Goal: Task Accomplishment & Management: Manage account settings

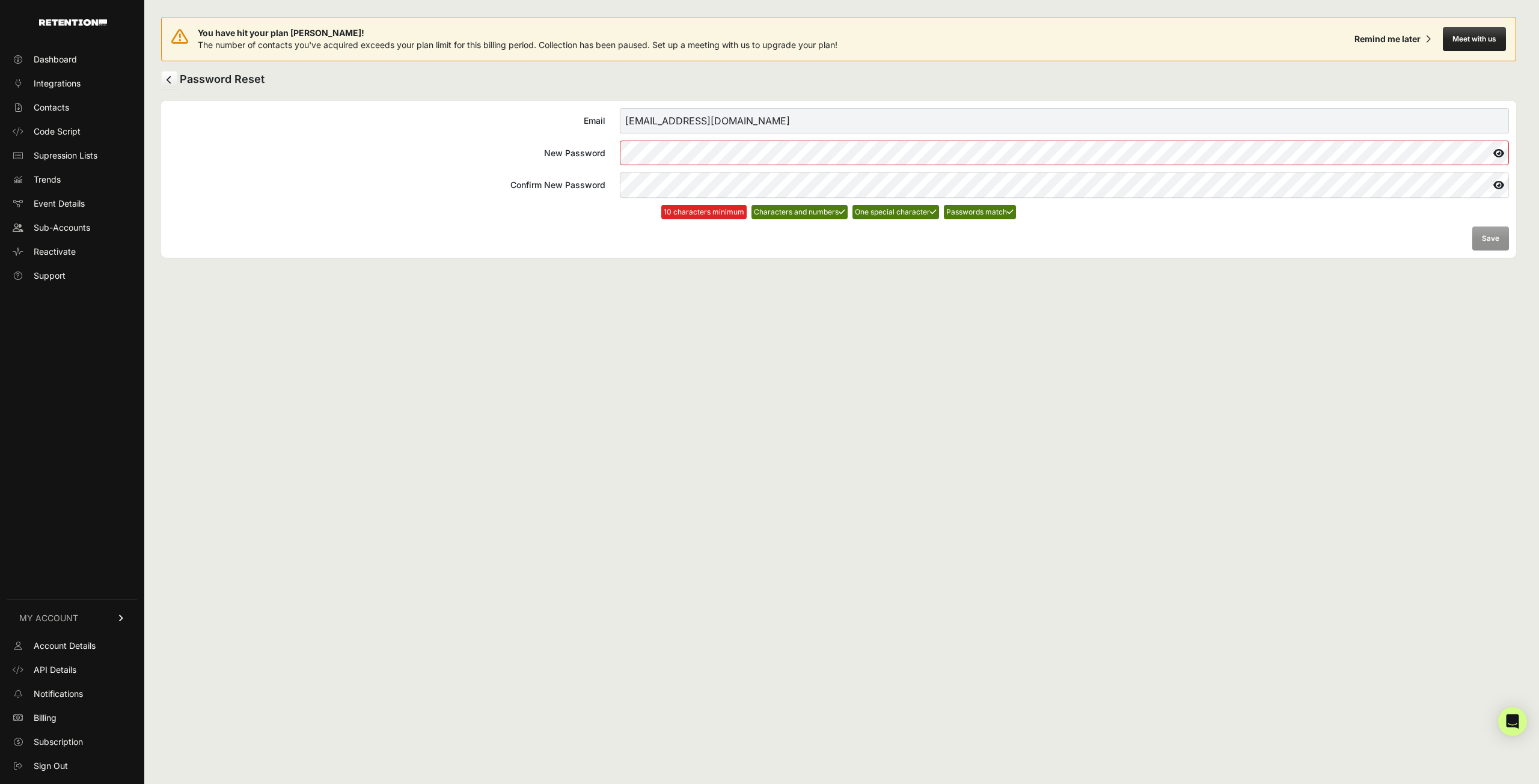
click at [607, 147] on label "New Password" at bounding box center [838, 153] width 1340 height 25
click at [1497, 154] on icon at bounding box center [1499, 153] width 20 height 20
click at [612, 150] on label "New Password" at bounding box center [838, 153] width 1340 height 25
click at [706, 124] on input "kgrayson+wth@wth.com" at bounding box center [1064, 121] width 889 height 26
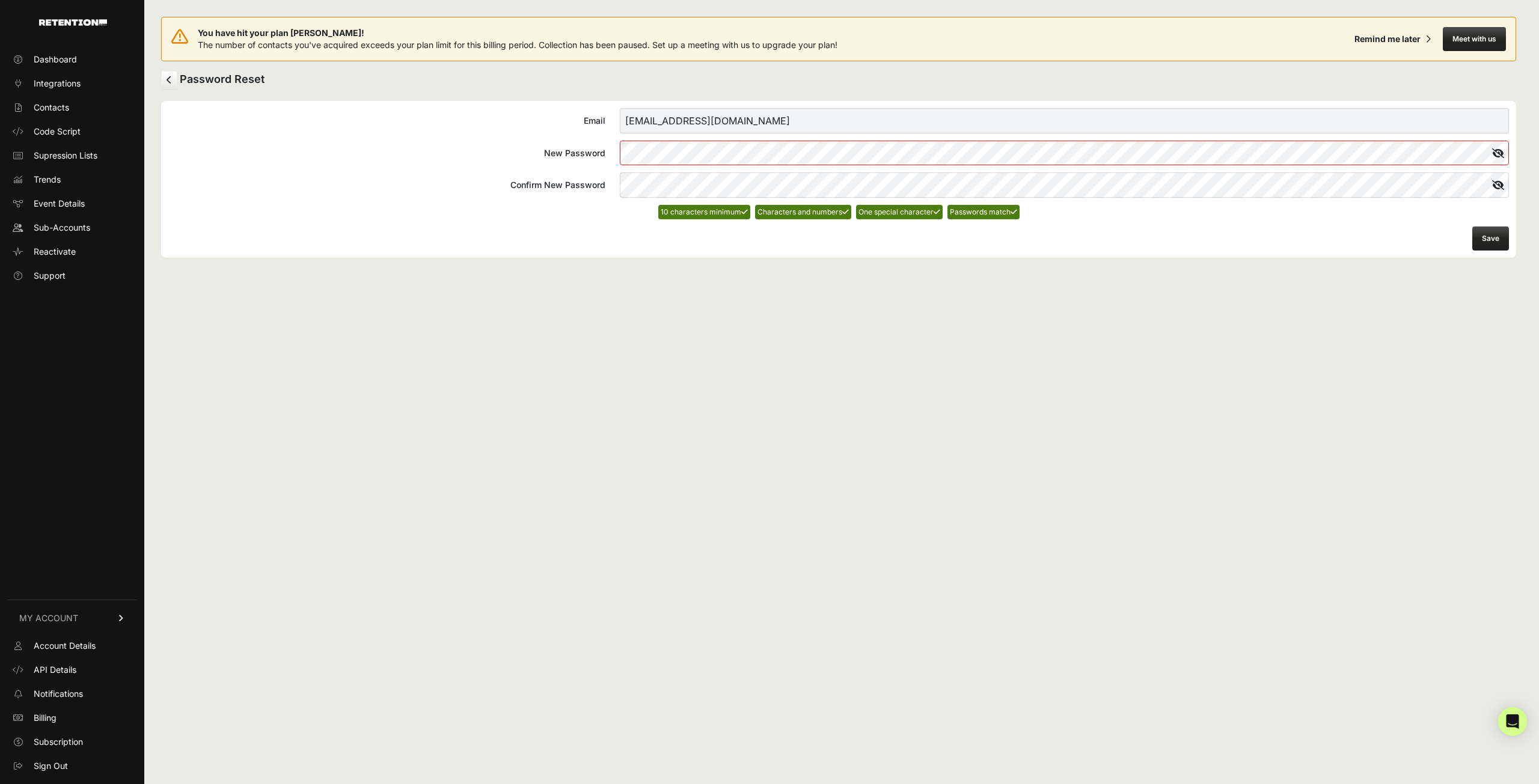
click at [706, 124] on input "[EMAIL_ADDRESS][DOMAIN_NAME]" at bounding box center [1064, 121] width 889 height 26
click at [1490, 236] on button "Save" at bounding box center [1490, 239] width 37 height 24
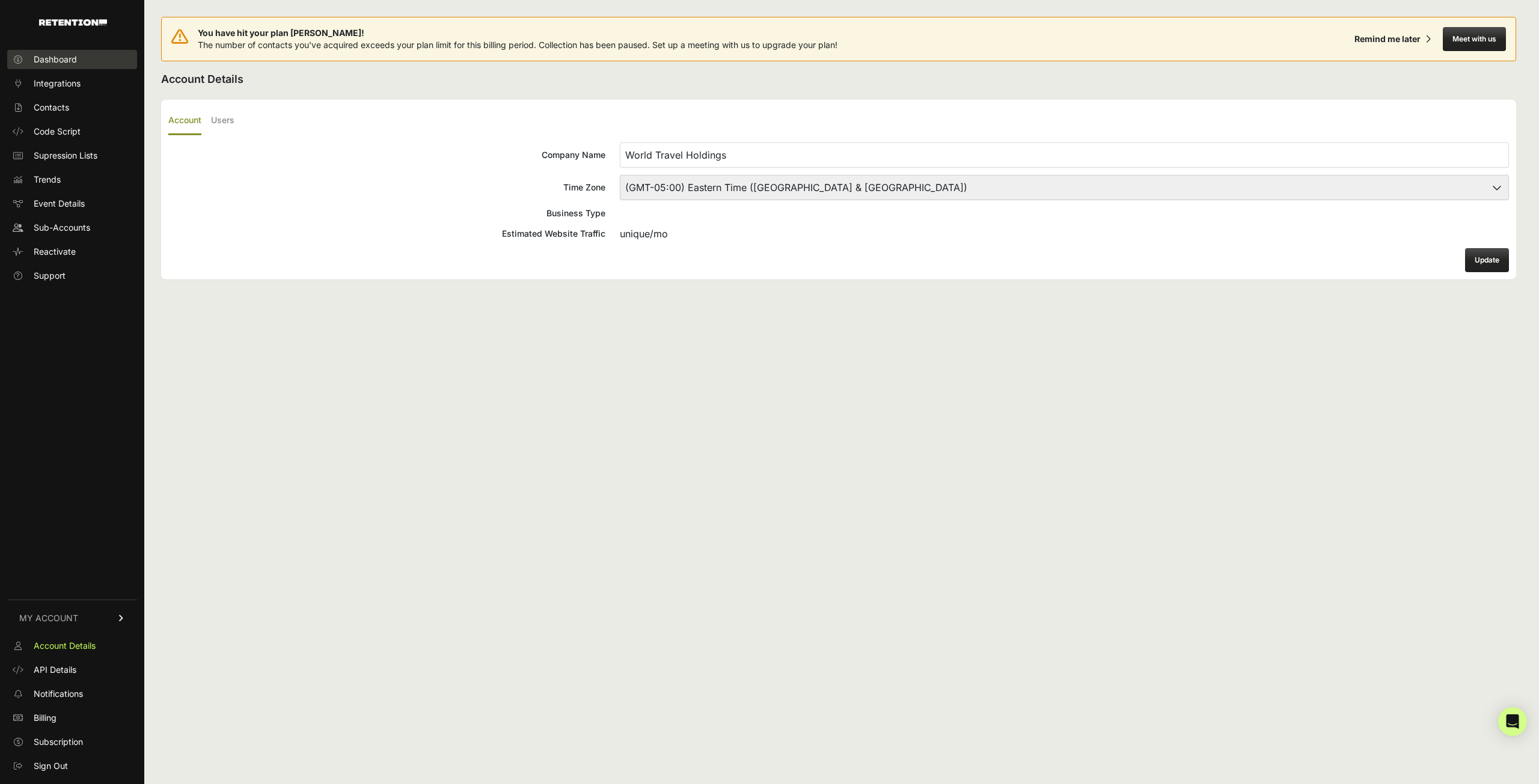
click at [58, 61] on span "Dashboard" at bounding box center [55, 60] width 43 height 12
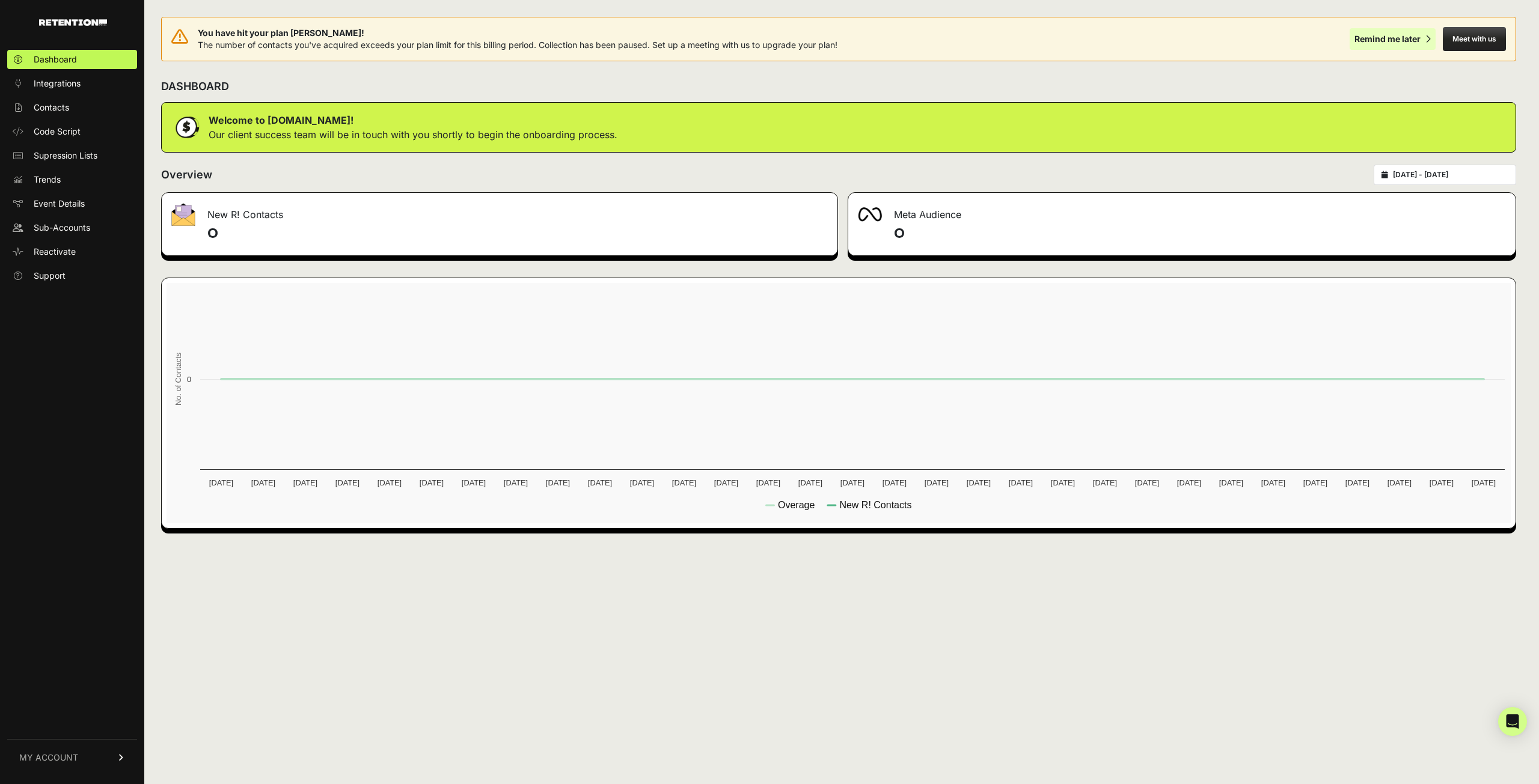
click at [1375, 42] on div "Remind me later" at bounding box center [1388, 39] width 67 height 12
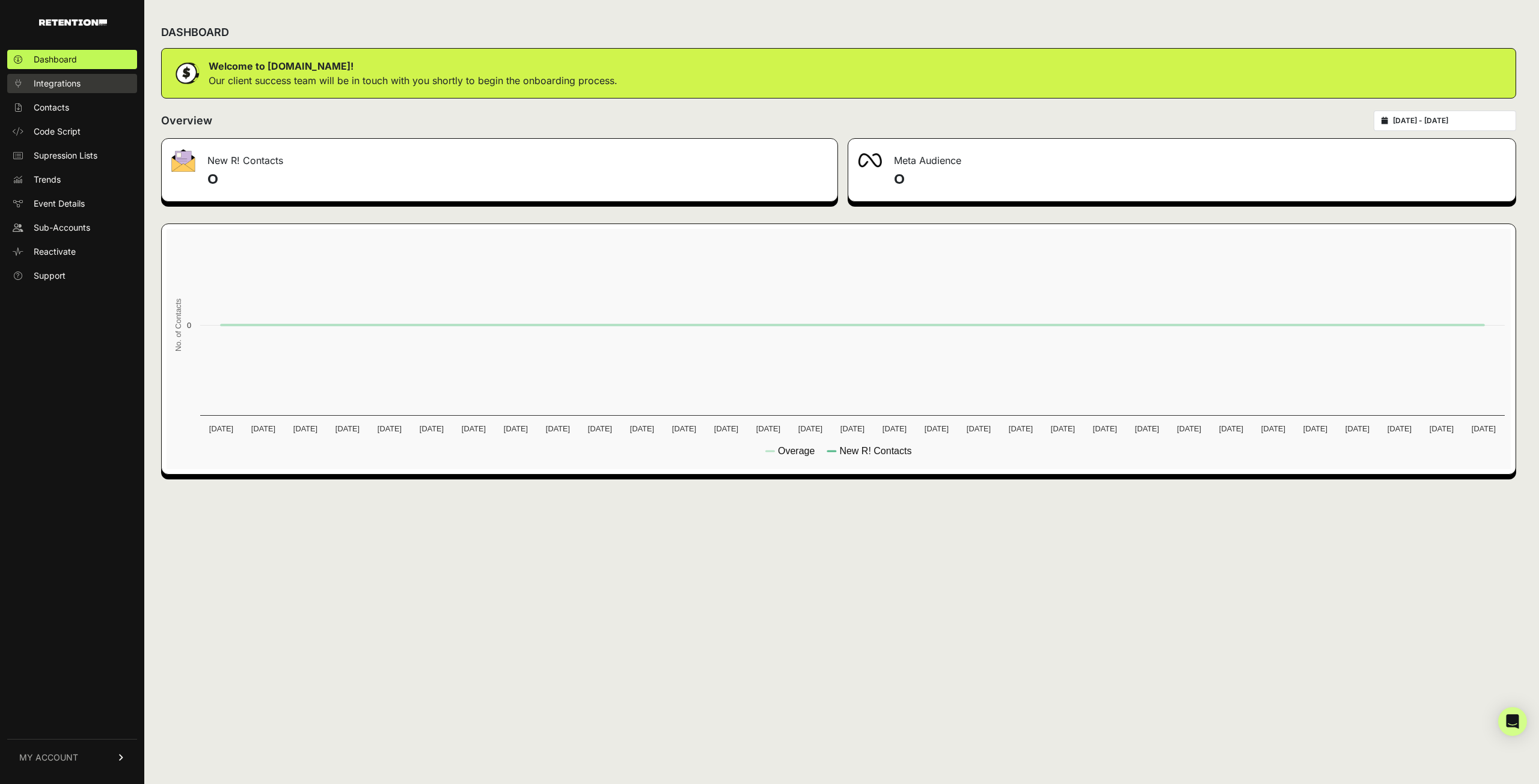
click at [62, 89] on span "Integrations" at bounding box center [56, 84] width 47 height 12
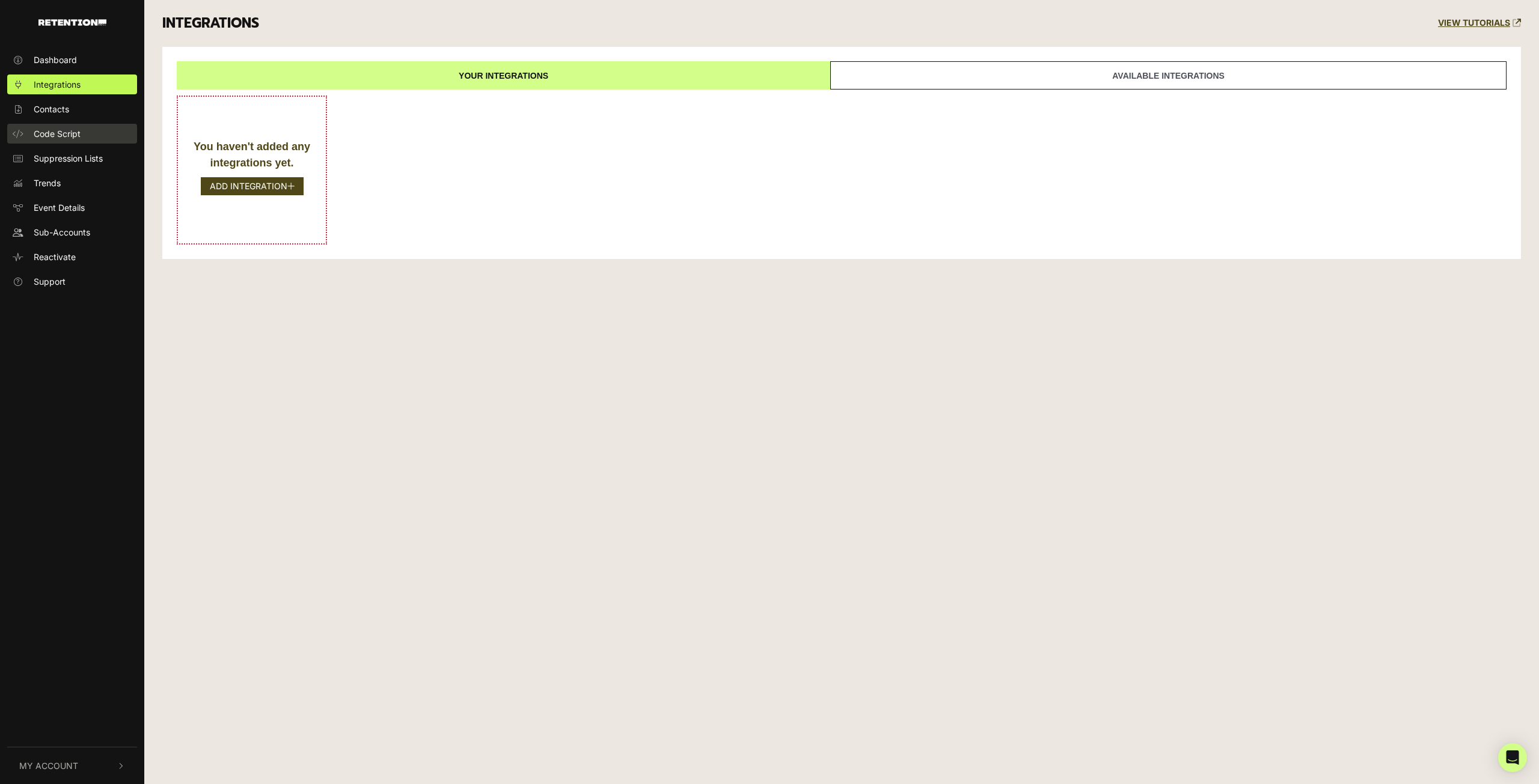
click at [56, 136] on span "Code Script" at bounding box center [56, 133] width 47 height 13
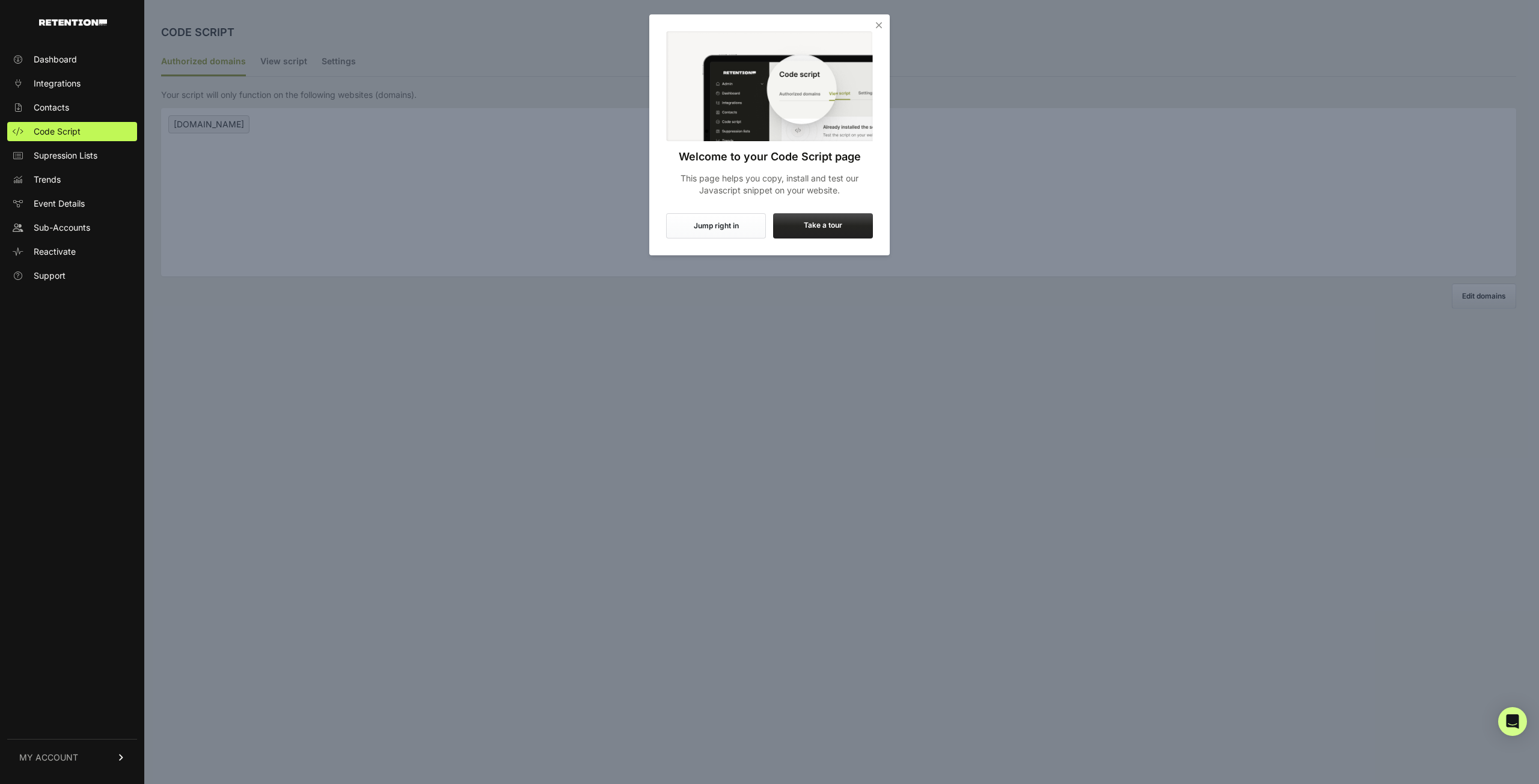
click at [877, 25] on icon "Close" at bounding box center [879, 26] width 12 height 12
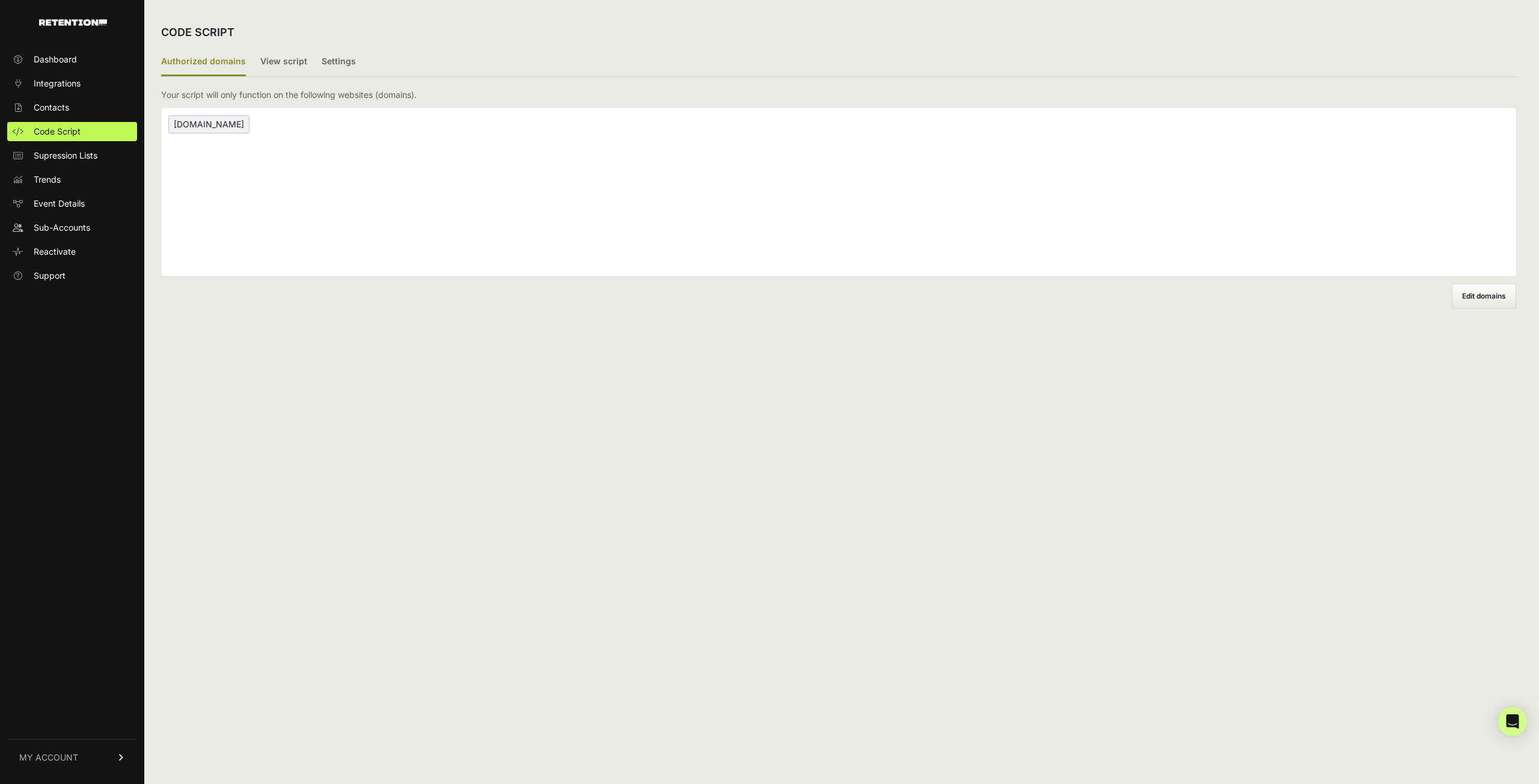
click at [204, 127] on span "wth.com" at bounding box center [208, 124] width 81 height 18
click at [199, 122] on span "wth.com" at bounding box center [208, 124] width 81 height 18
click at [280, 62] on label "View script" at bounding box center [283, 61] width 47 height 28
click at [0, 0] on input "View script" at bounding box center [0, 0] width 0 height 0
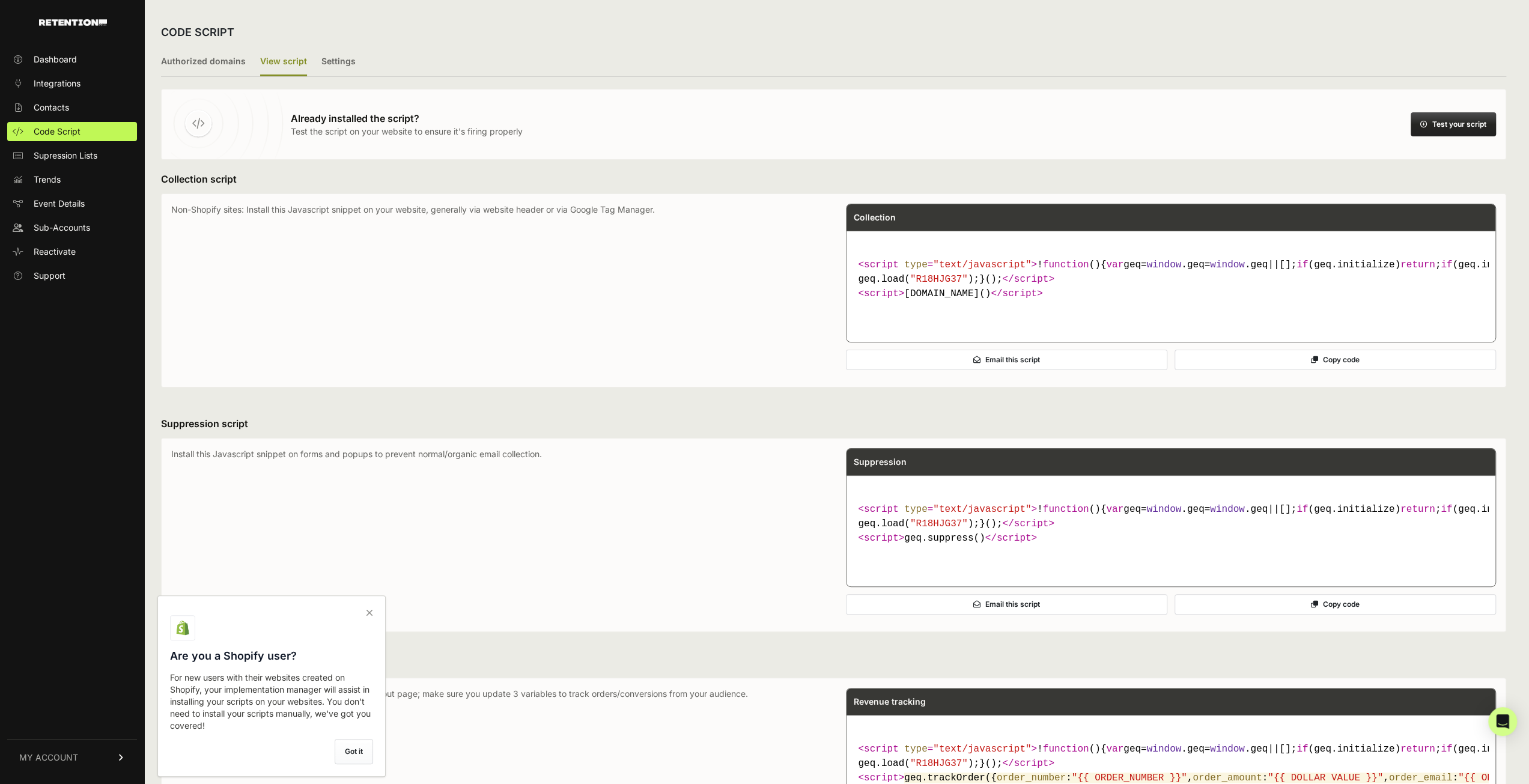
scroll to position [61, 0]
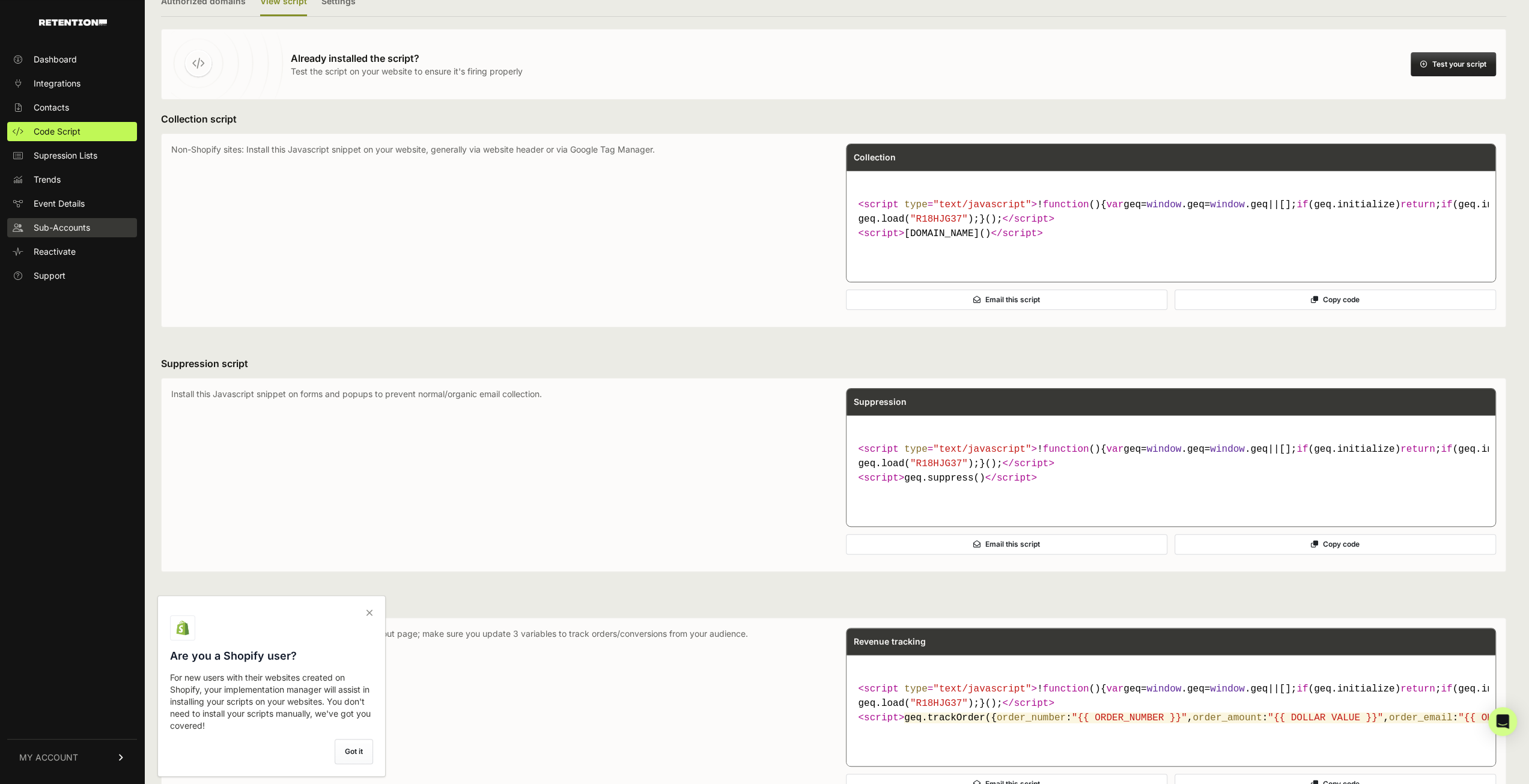
click at [88, 231] on span "Sub-Accounts" at bounding box center [61, 228] width 56 height 12
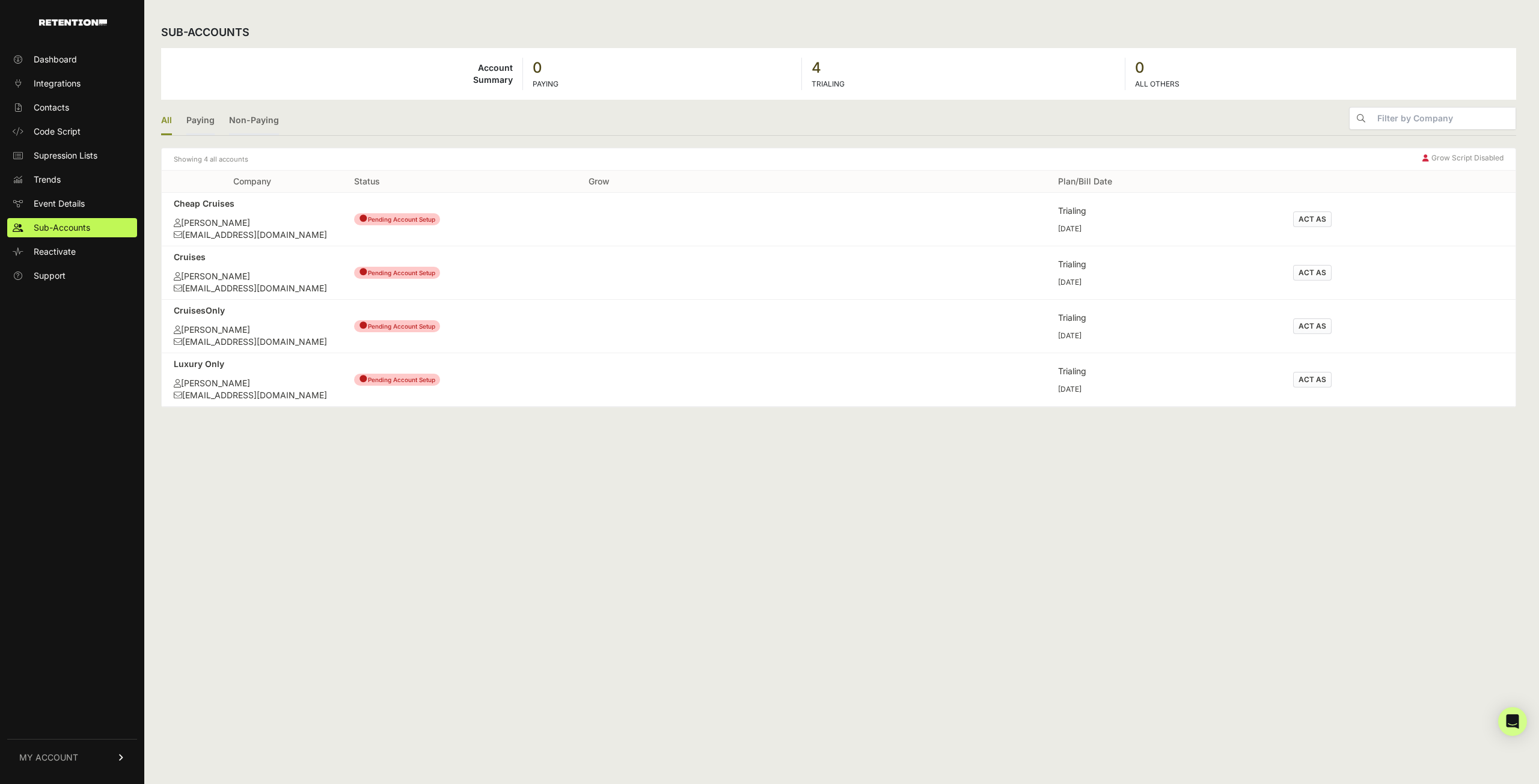
click at [205, 288] on div "[EMAIL_ADDRESS][DOMAIN_NAME]" at bounding box center [252, 288] width 156 height 12
click at [217, 272] on div "[PERSON_NAME]" at bounding box center [252, 276] width 156 height 12
click at [197, 116] on link "Paying" at bounding box center [200, 121] width 28 height 28
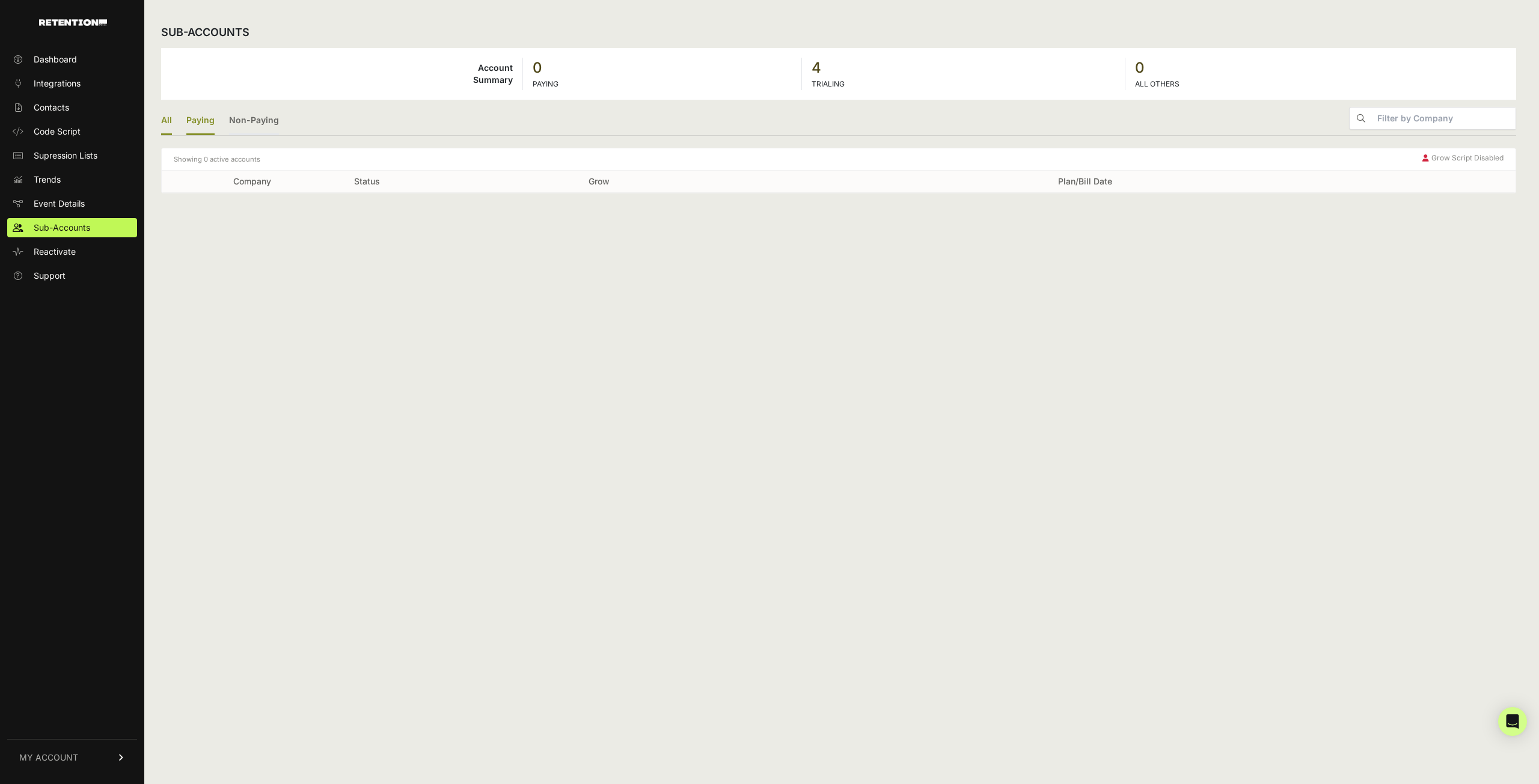
click at [165, 118] on link "All" at bounding box center [166, 121] width 11 height 28
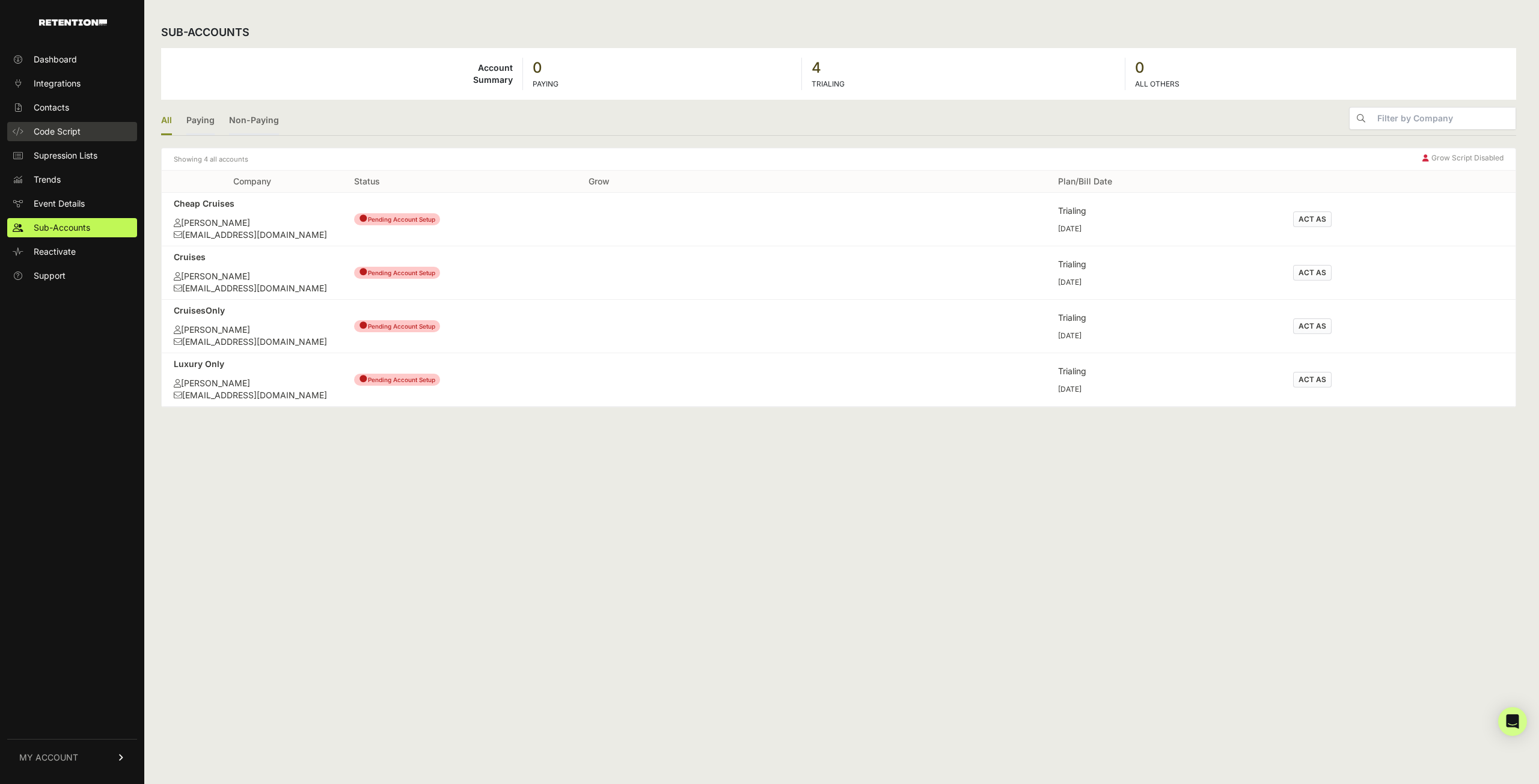
click at [58, 137] on link "Code Script" at bounding box center [72, 131] width 130 height 20
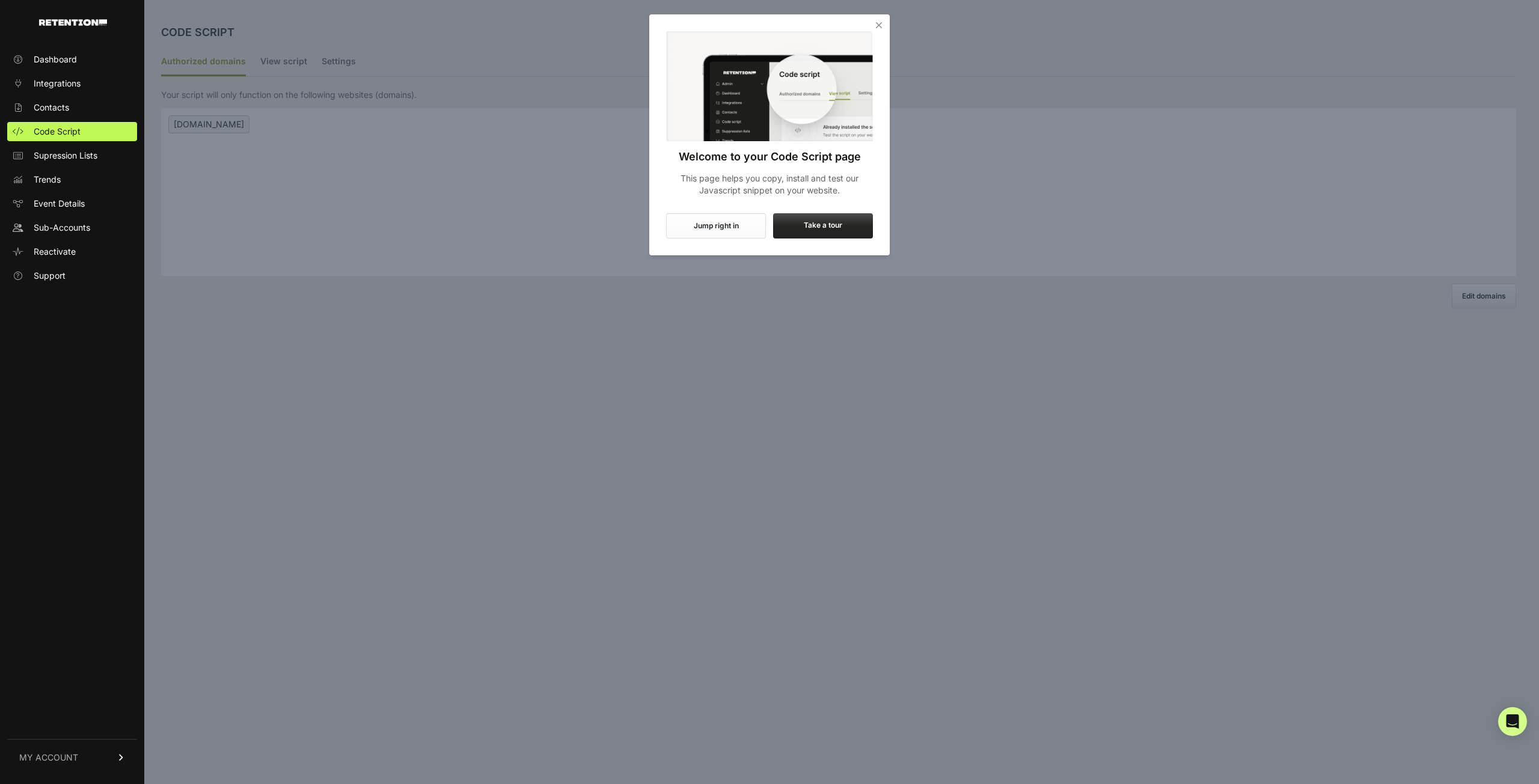
click at [882, 26] on icon "Close" at bounding box center [879, 26] width 12 height 12
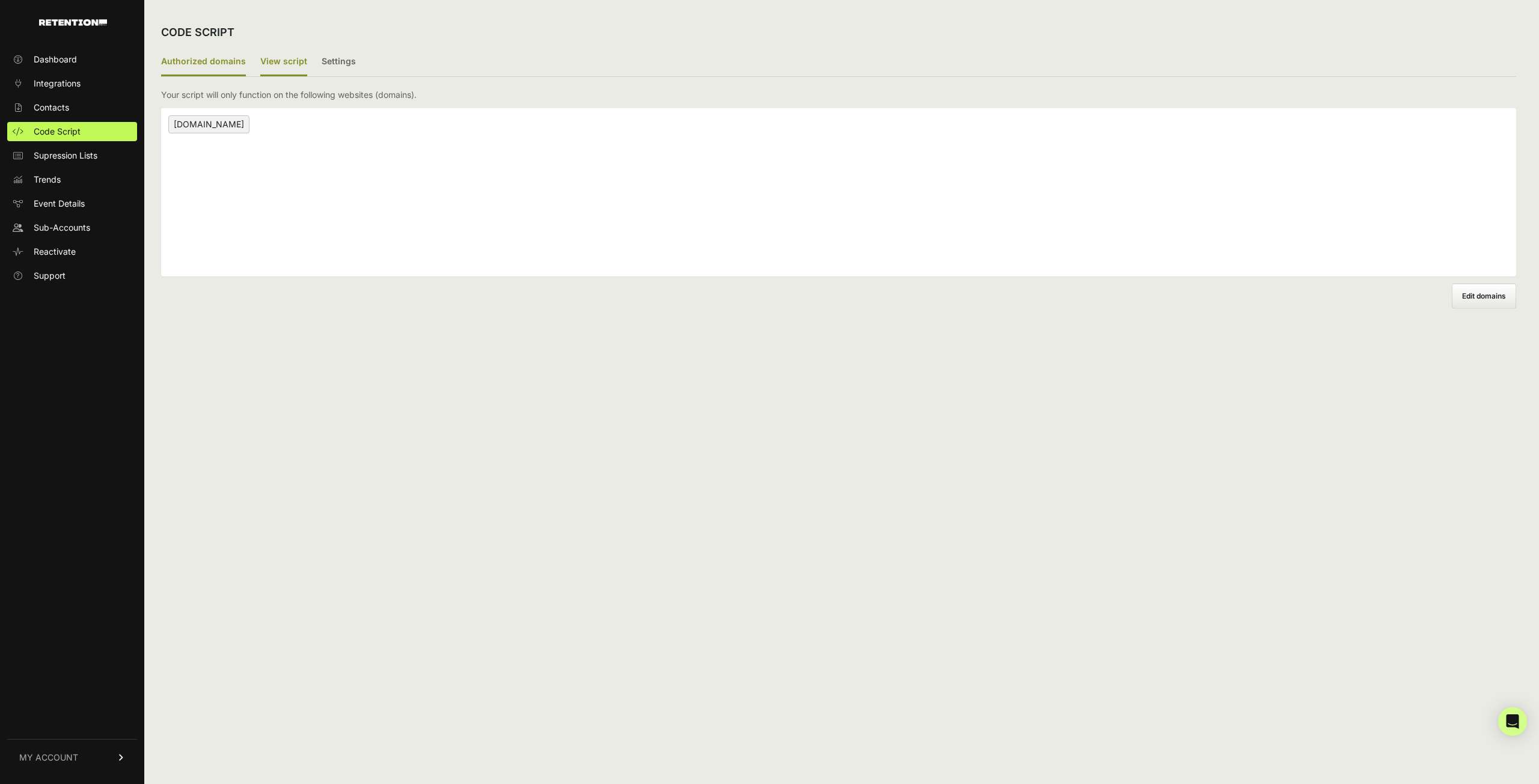
click at [278, 66] on label "View script" at bounding box center [283, 61] width 47 height 28
click at [0, 0] on input "View script" at bounding box center [0, 0] width 0 height 0
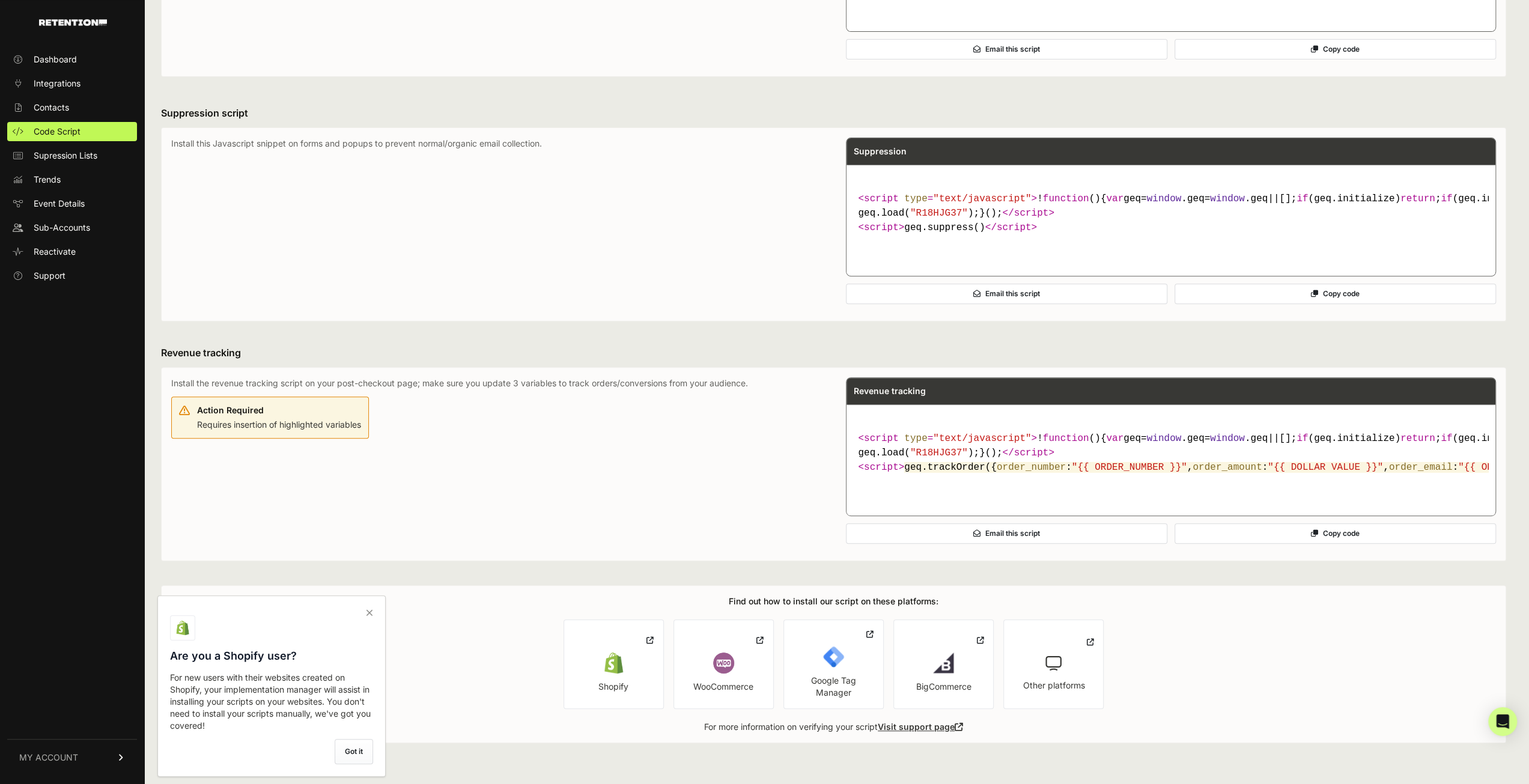
scroll to position [418, 0]
click at [371, 616] on icon at bounding box center [370, 613] width 17 height 20
click at [0, 0] on input "checkbox" at bounding box center [0, 0] width 0 height 0
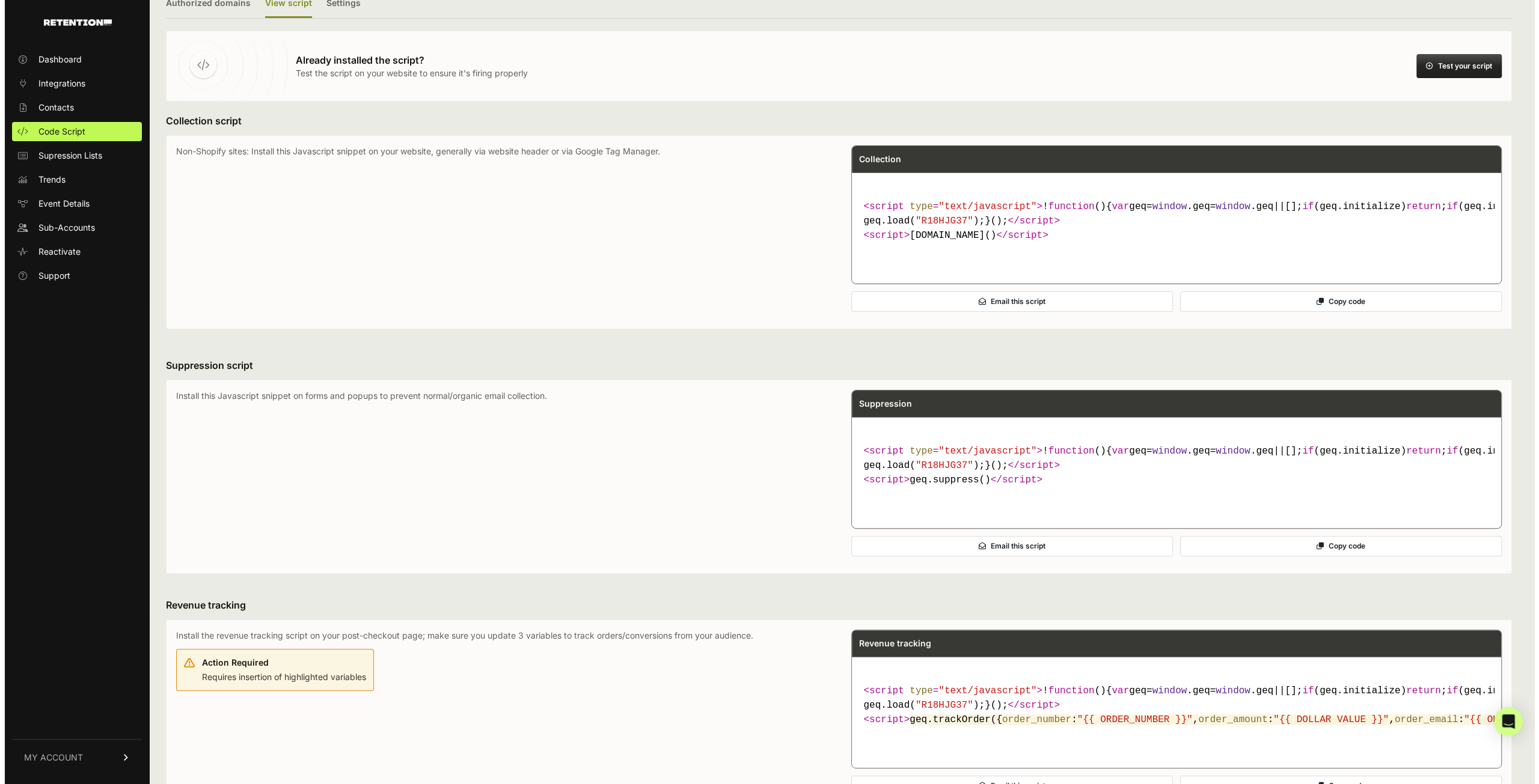
scroll to position [0, 0]
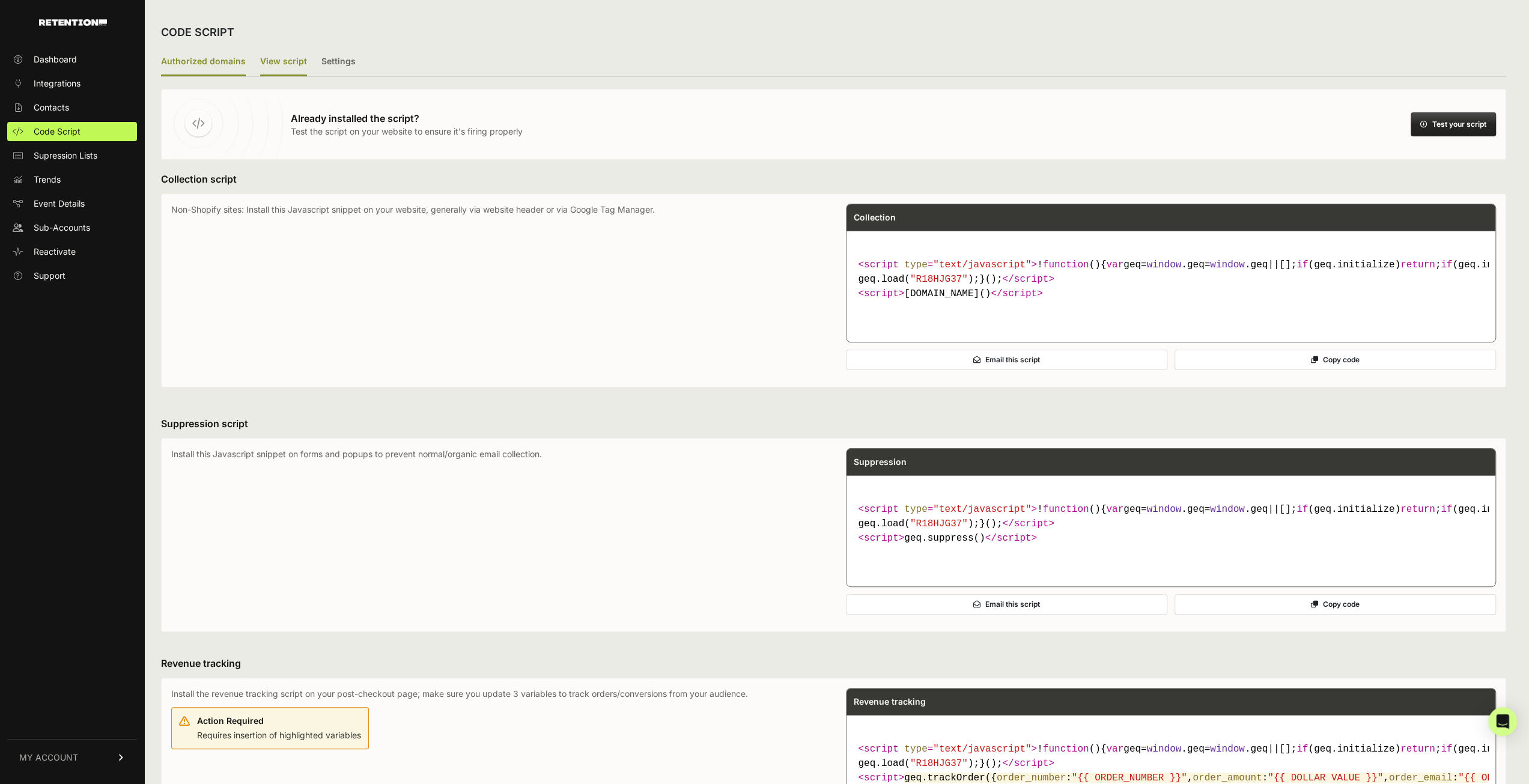
click at [207, 61] on label "Authorized domains" at bounding box center [203, 61] width 84 height 28
click at [0, 0] on input "Authorized domains" at bounding box center [0, 0] width 0 height 0
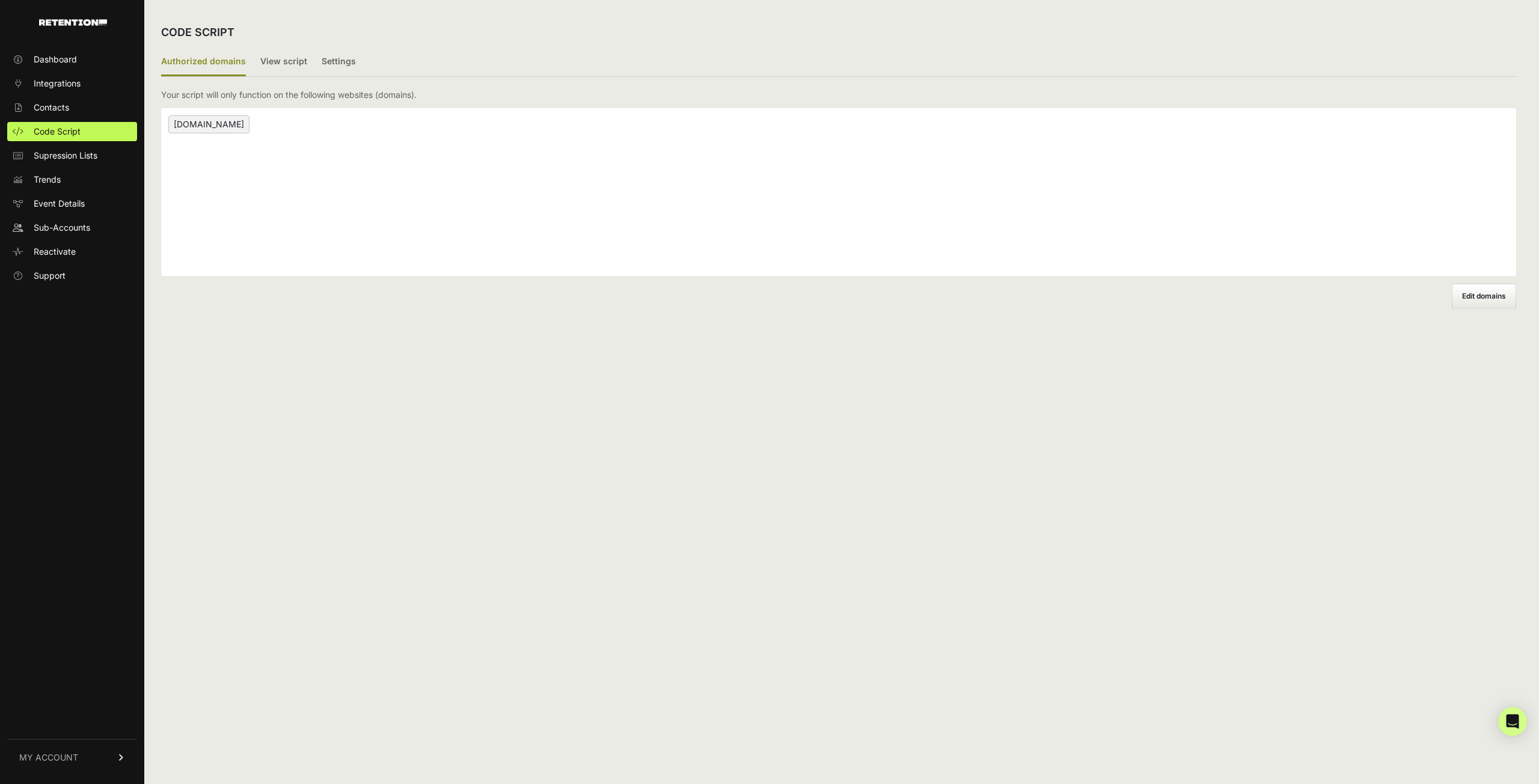
click at [199, 124] on span "[DOMAIN_NAME]" at bounding box center [208, 124] width 81 height 18
click at [48, 228] on span "Sub-Accounts" at bounding box center [61, 228] width 56 height 12
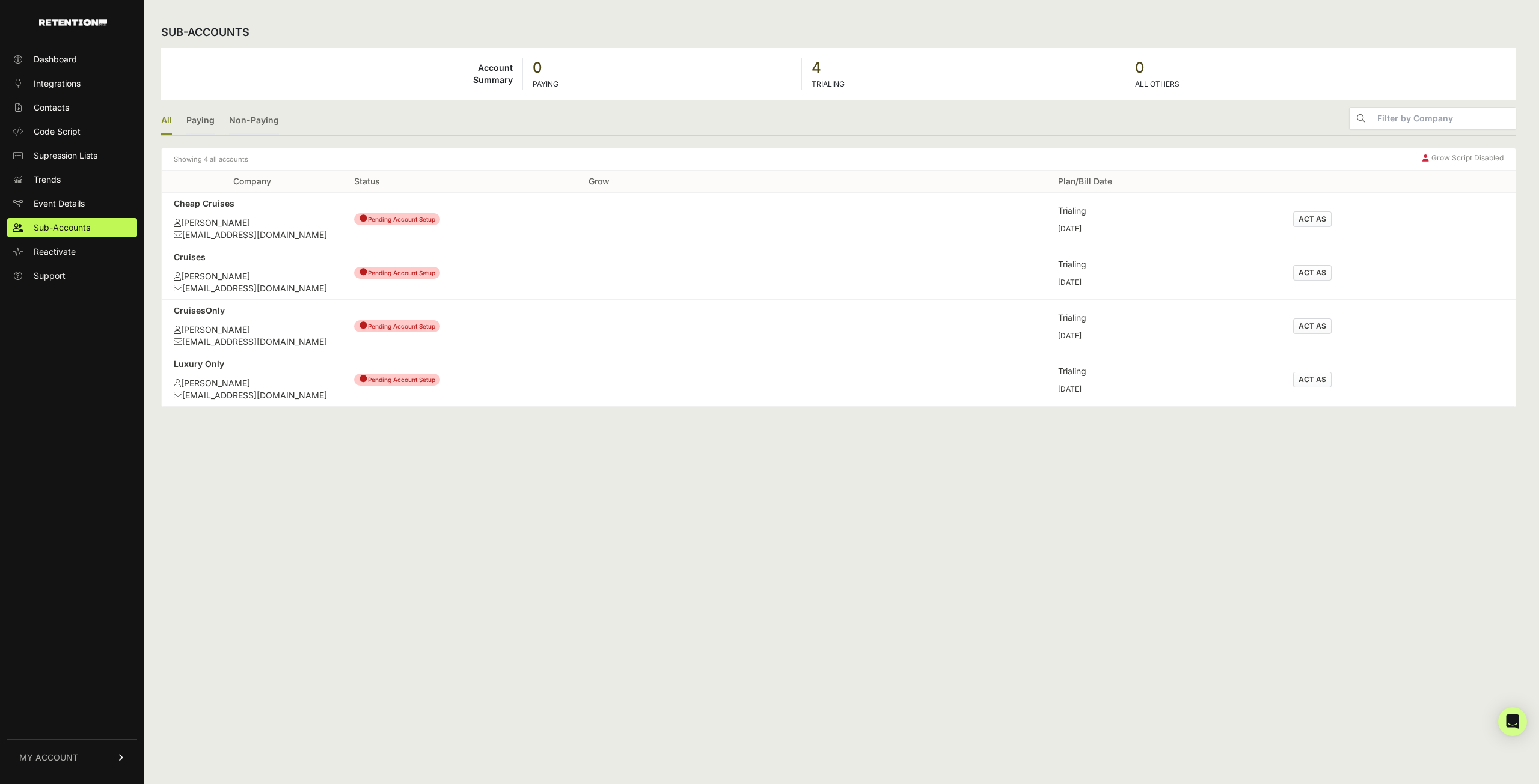
click at [263, 223] on div "[PERSON_NAME]" at bounding box center [252, 223] width 156 height 12
click at [224, 231] on div "[EMAIL_ADDRESS][DOMAIN_NAME]" at bounding box center [252, 235] width 156 height 12
click at [206, 203] on div "Cheap Cruises" at bounding box center [252, 204] width 156 height 12
click at [223, 233] on div "tsaccone+cheapcrusies@wth.com" at bounding box center [252, 235] width 156 height 12
click at [55, 89] on span "Integrations" at bounding box center [56, 84] width 47 height 12
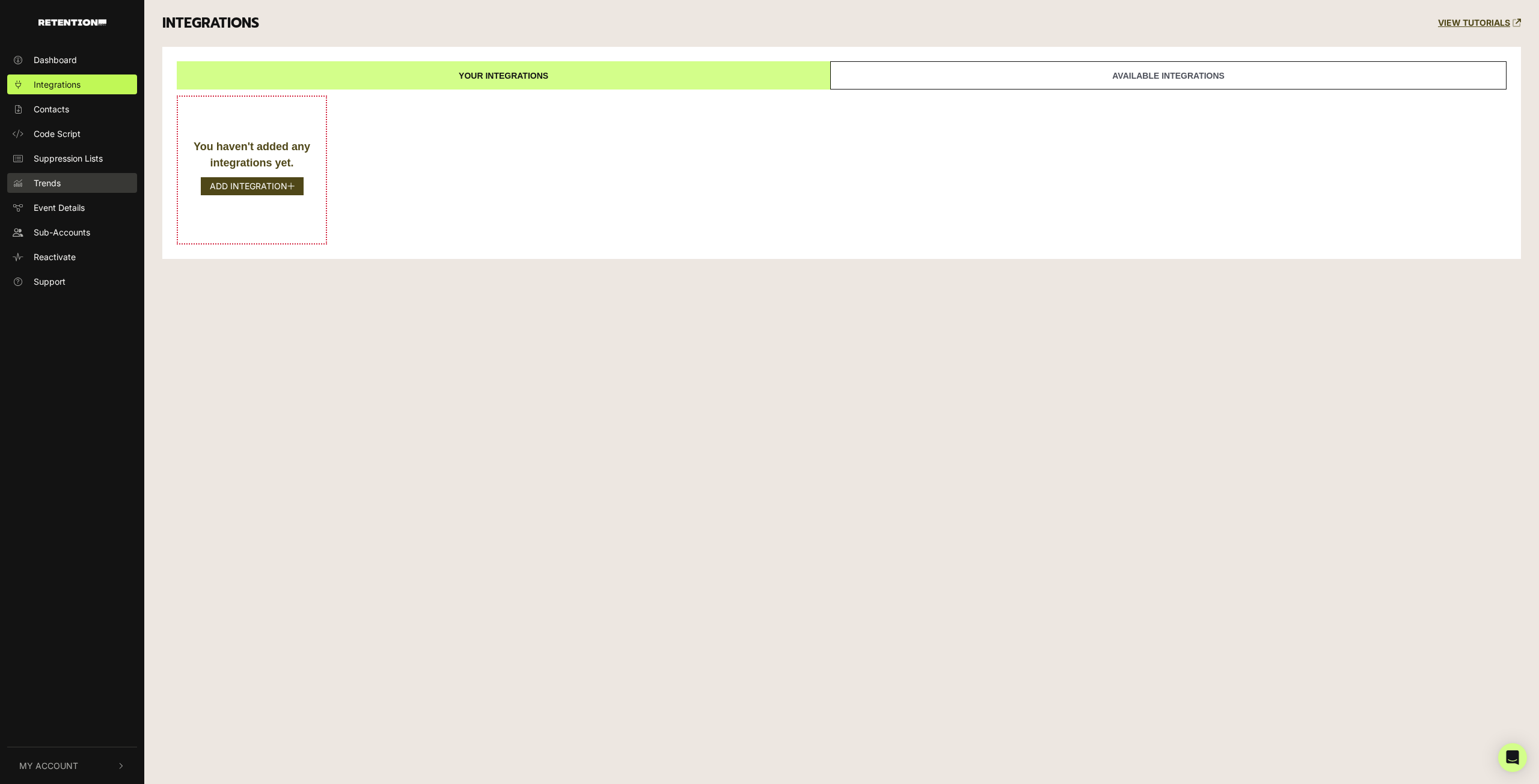
click at [51, 181] on span "Trends" at bounding box center [47, 182] width 27 height 13
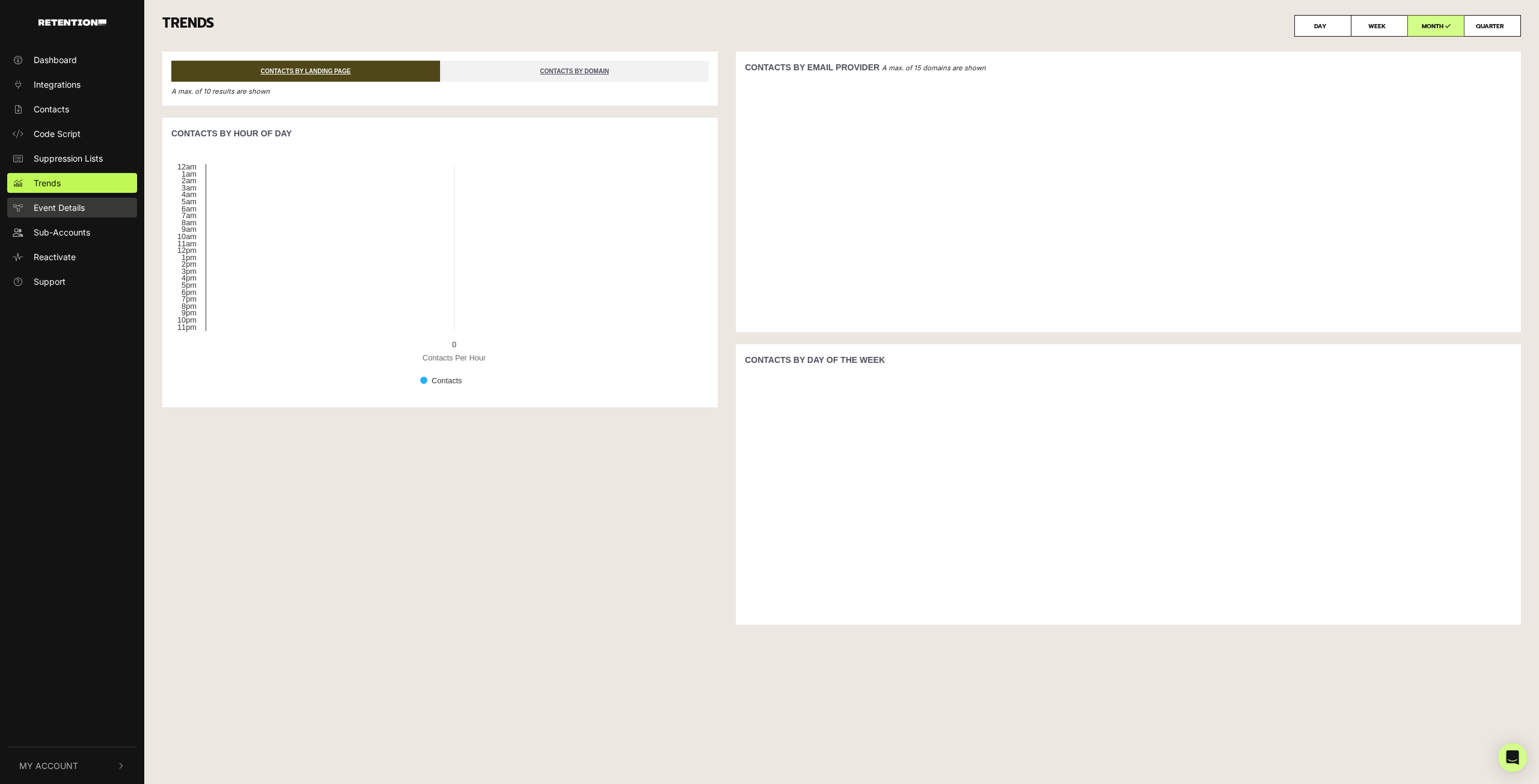
click at [56, 211] on span "Event Details" at bounding box center [59, 207] width 51 height 13
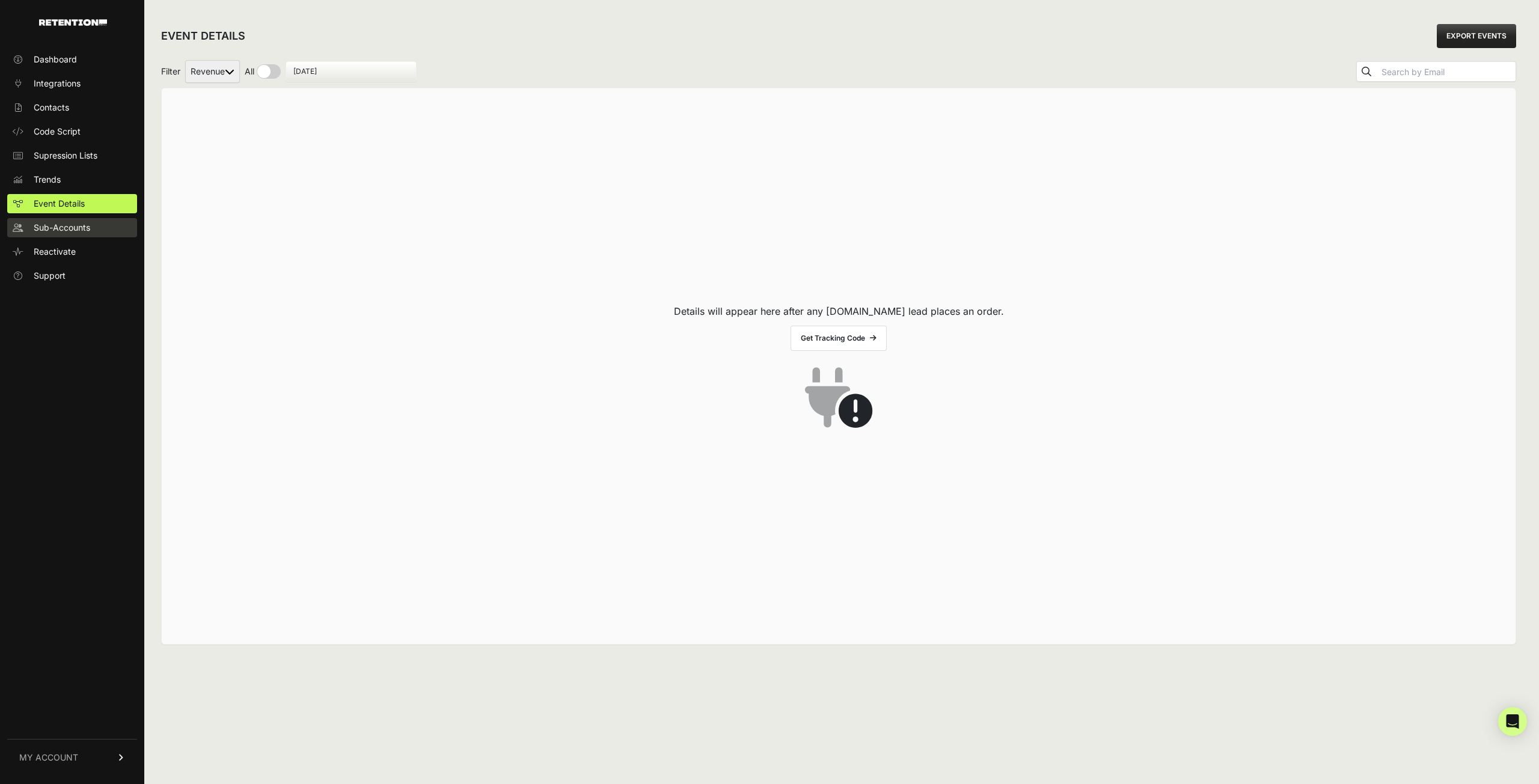
click at [65, 226] on span "Sub-Accounts" at bounding box center [61, 228] width 56 height 12
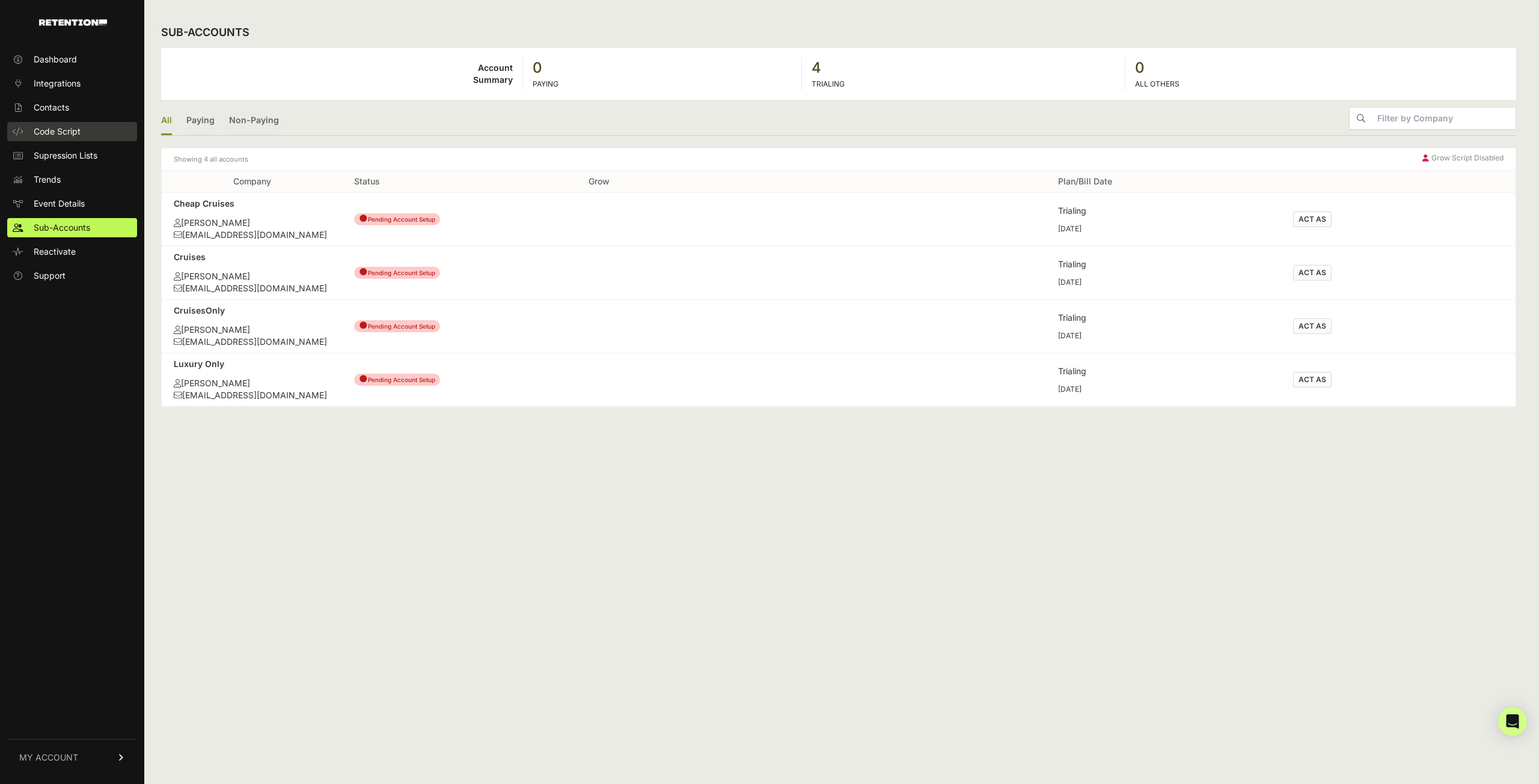
click at [56, 135] on span "Code Script" at bounding box center [56, 131] width 47 height 12
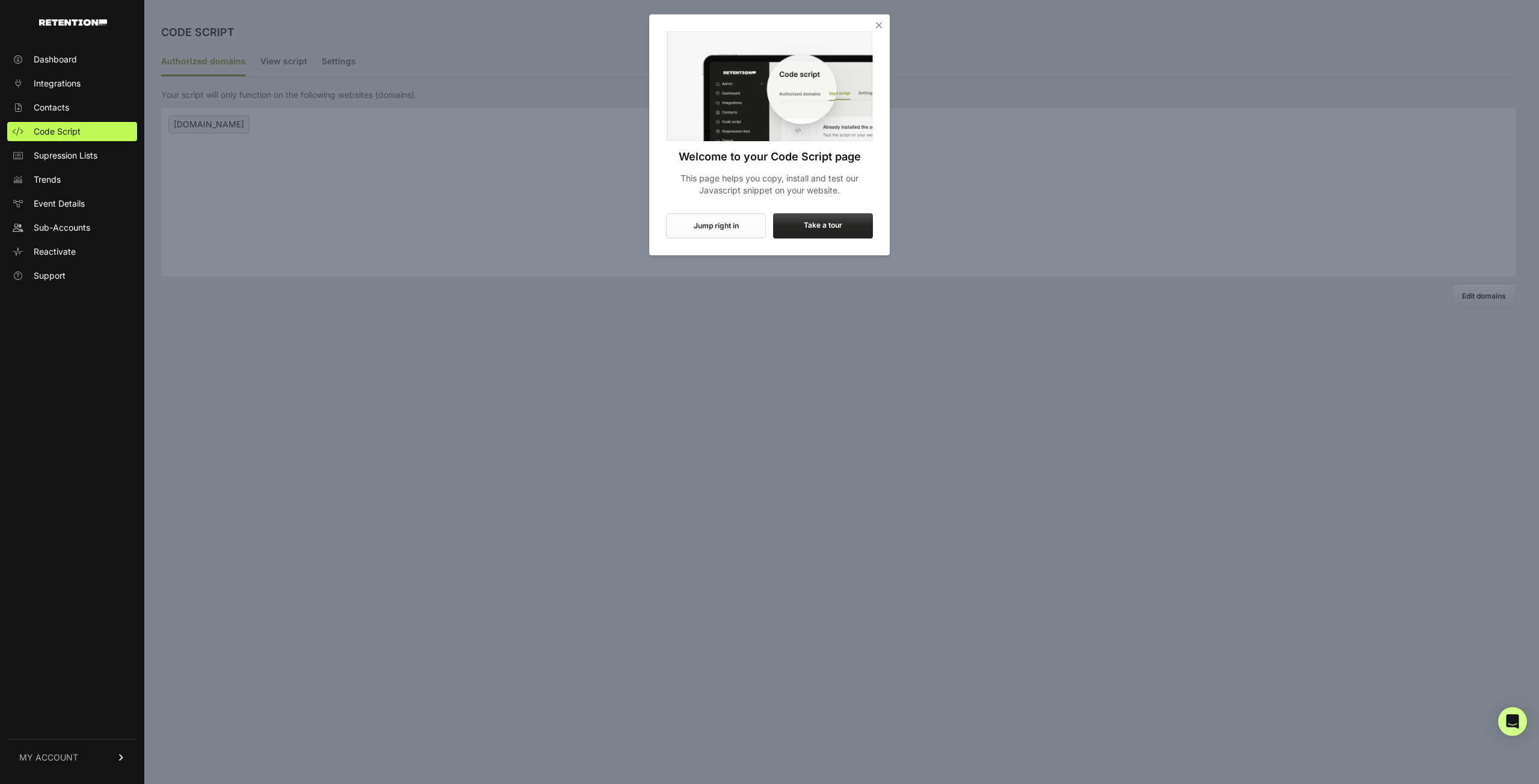
click at [879, 22] on icon "Close" at bounding box center [879, 26] width 12 height 12
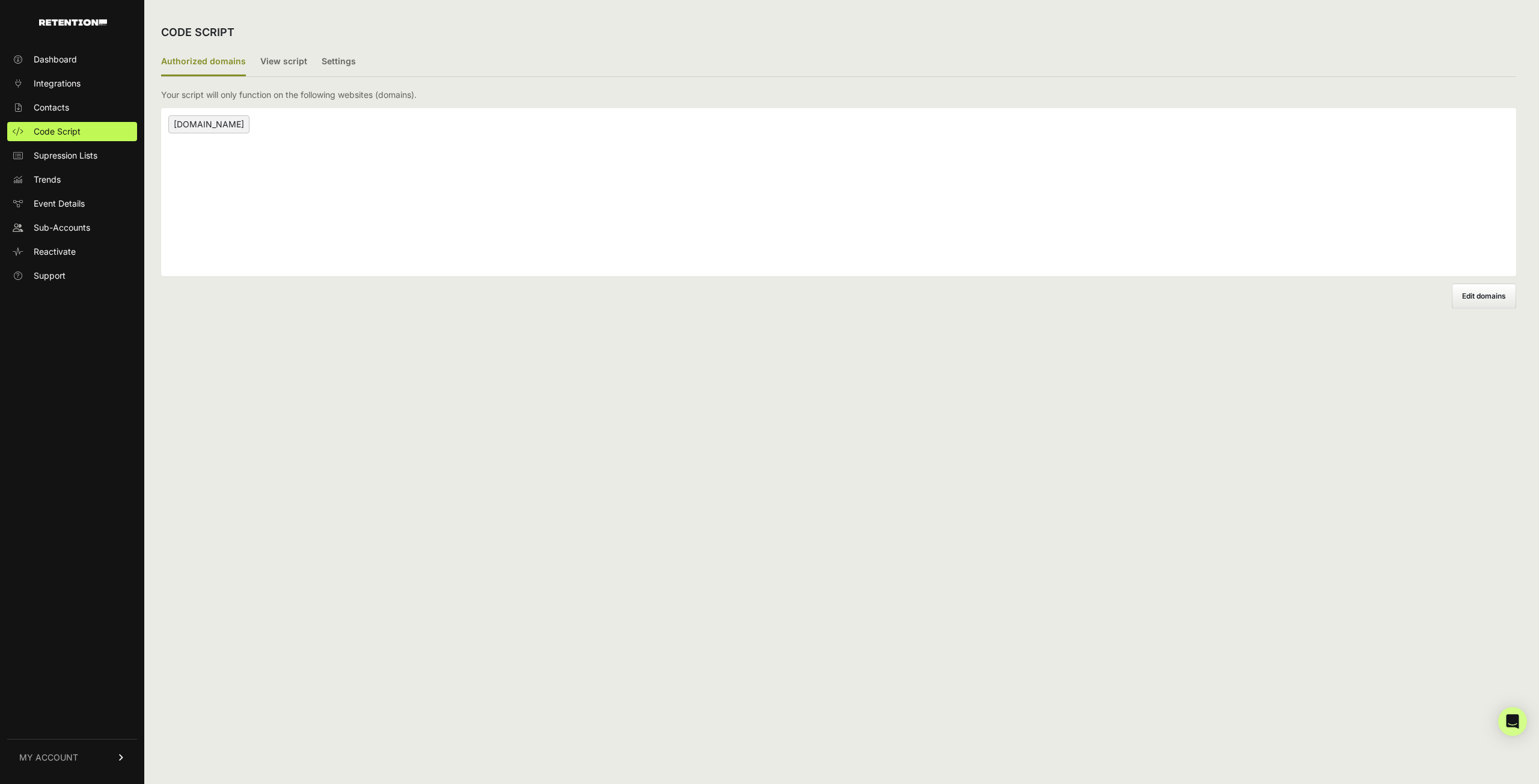
click at [120, 759] on icon at bounding box center [121, 758] width 9 height 7
click at [197, 121] on span "wth.com" at bounding box center [208, 124] width 81 height 18
click at [287, 58] on label "View script" at bounding box center [283, 61] width 47 height 28
click at [0, 0] on input "View script" at bounding box center [0, 0] width 0 height 0
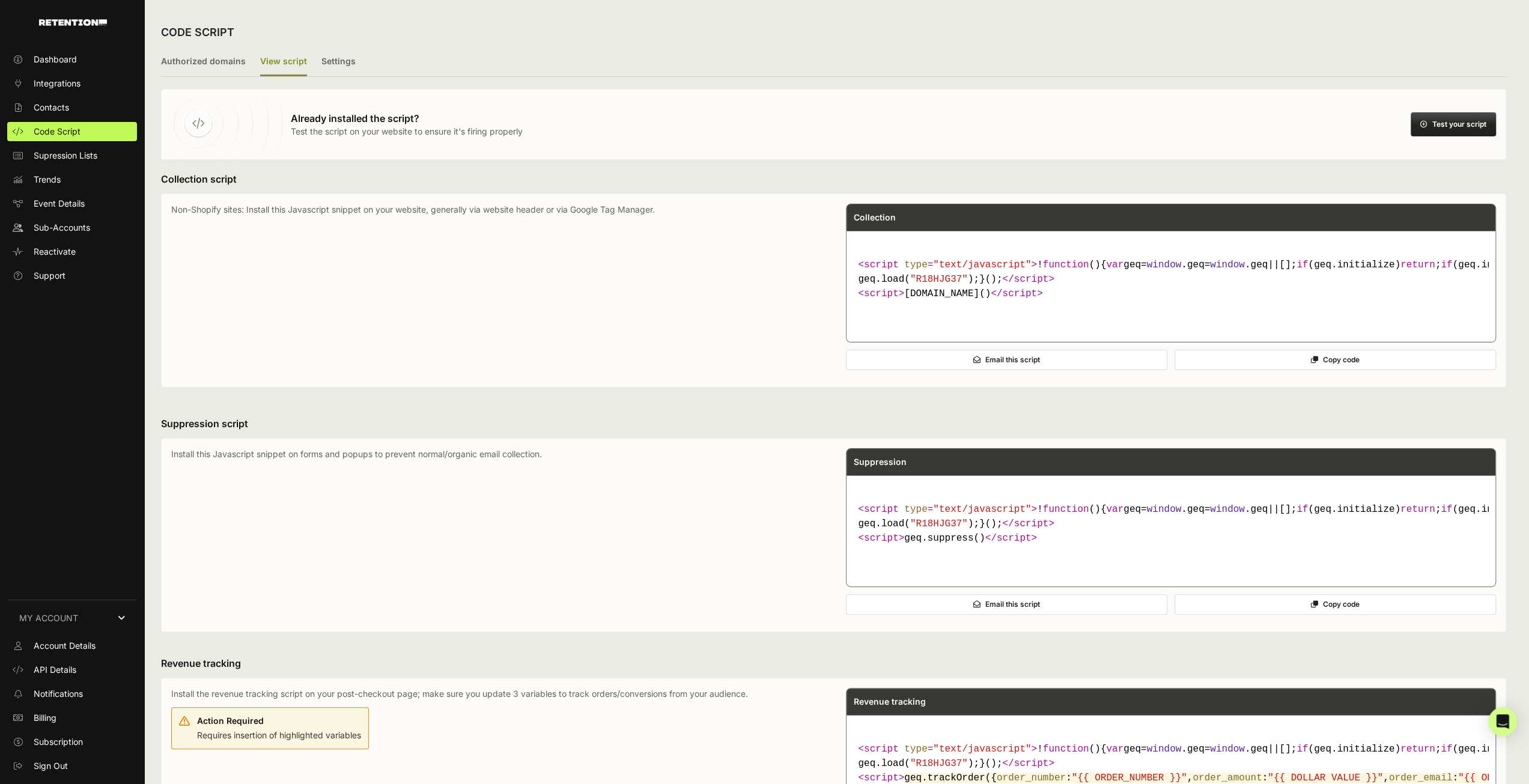
click at [351, 65] on ul "Authorized domains View script Settings" at bounding box center [834, 62] width 1346 height 29
click at [341, 62] on label "Settings" at bounding box center [338, 61] width 34 height 28
click at [0, 0] on input "Settings" at bounding box center [0, 0] width 0 height 0
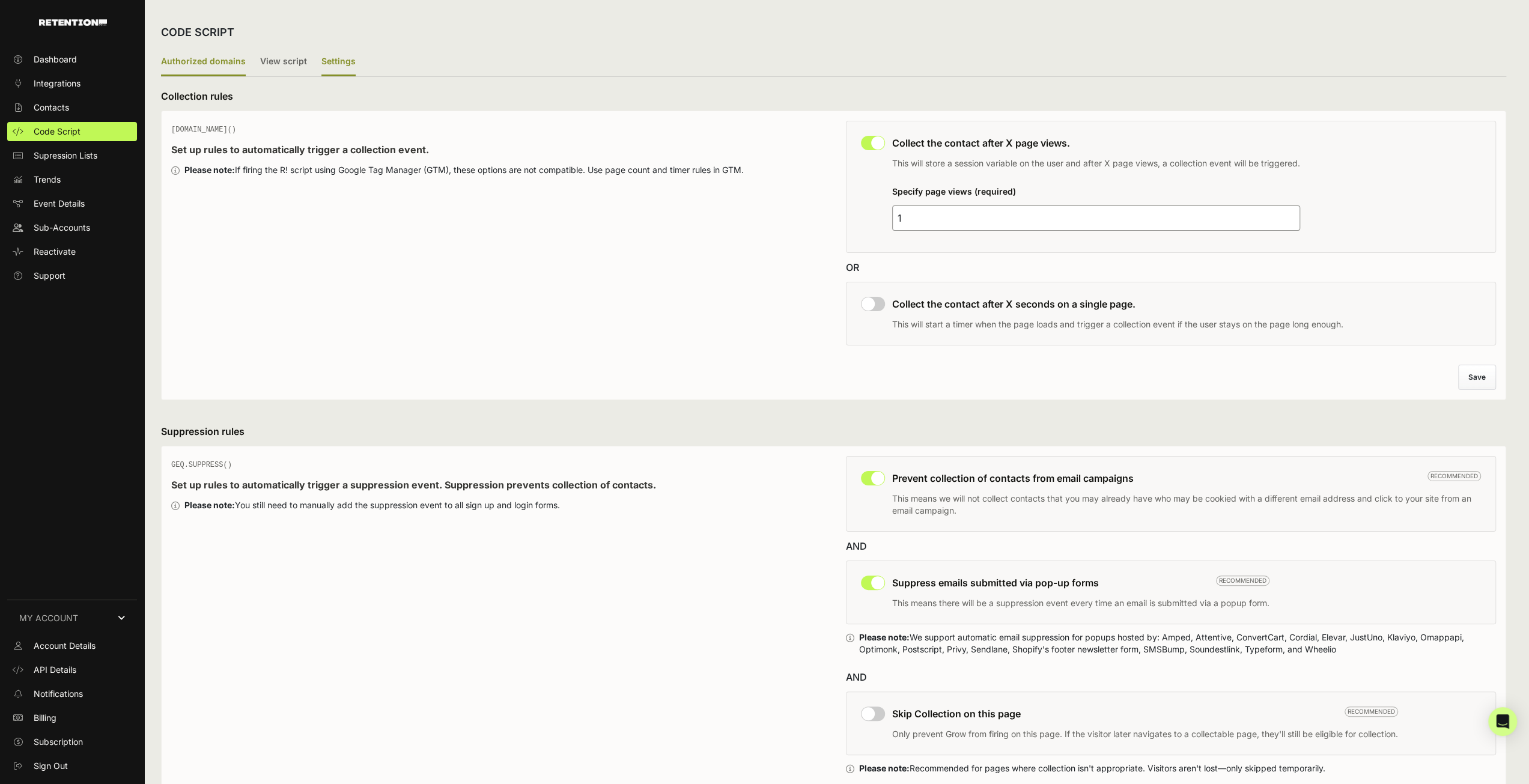
click at [209, 62] on label "Authorized domains" at bounding box center [203, 61] width 84 height 28
click at [0, 0] on input "Authorized domains" at bounding box center [0, 0] width 0 height 0
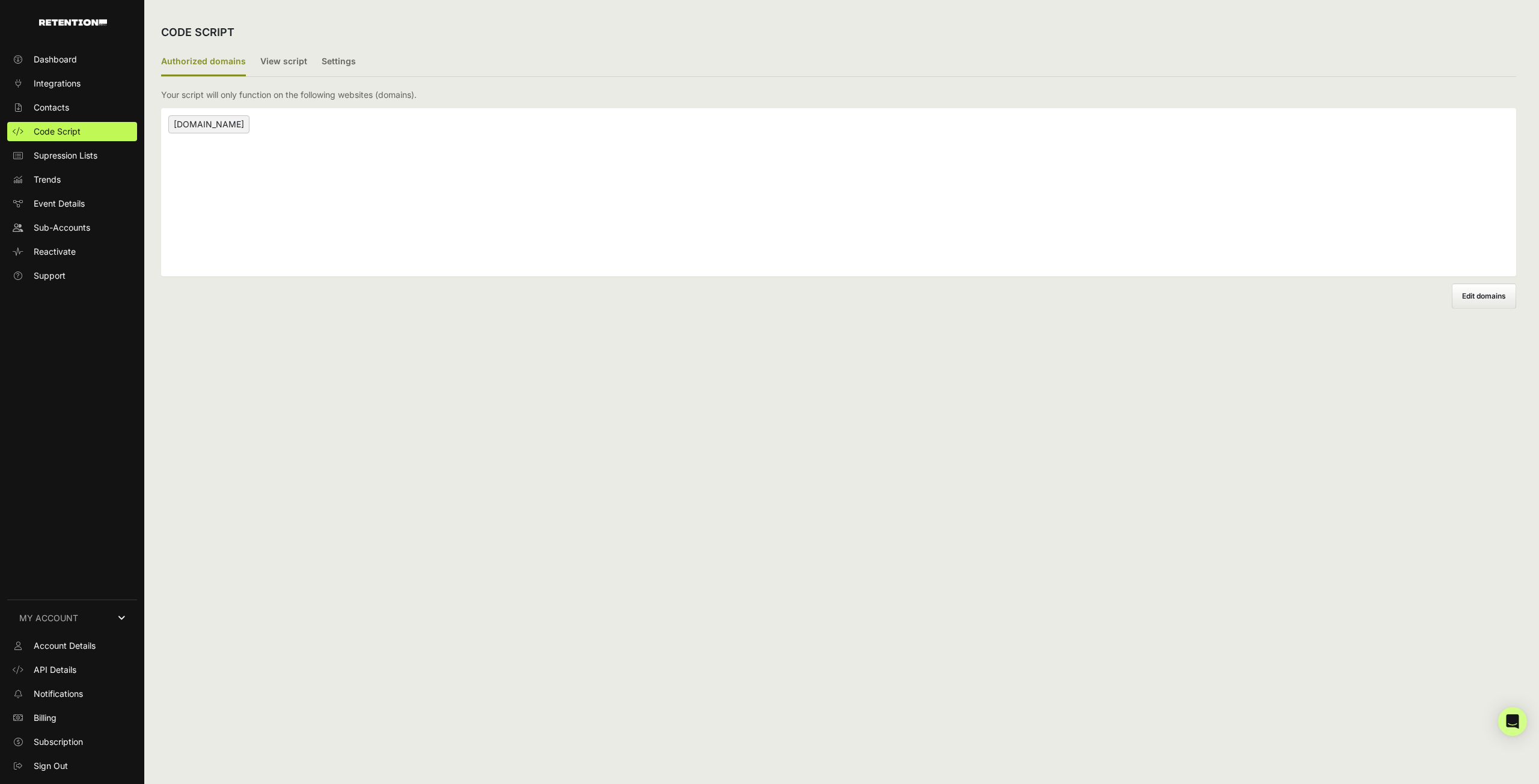
click at [197, 125] on span "wth.com" at bounding box center [208, 124] width 81 height 18
click at [61, 157] on span "Supression Lists" at bounding box center [65, 156] width 64 height 12
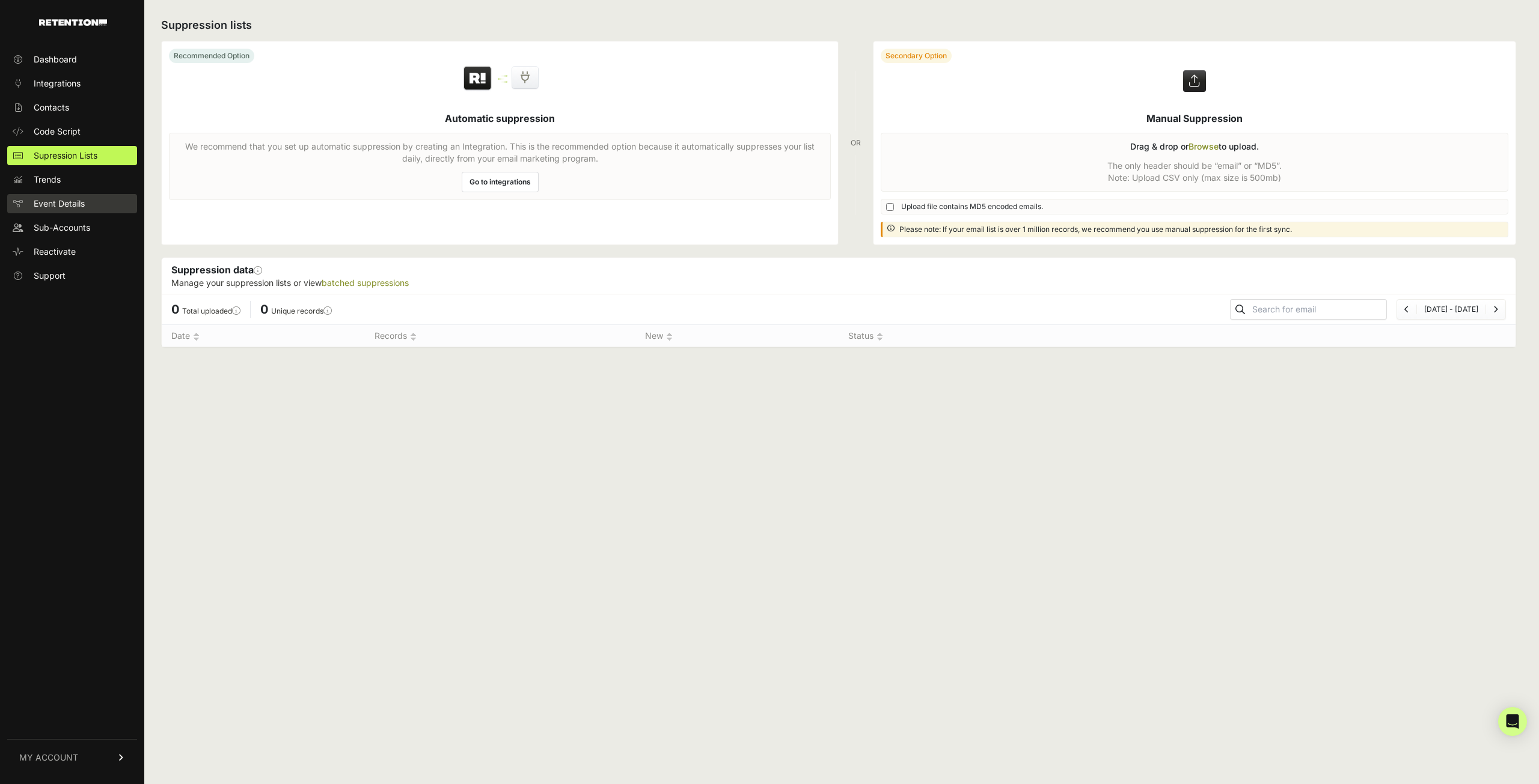
click at [56, 199] on span "Event Details" at bounding box center [59, 204] width 51 height 12
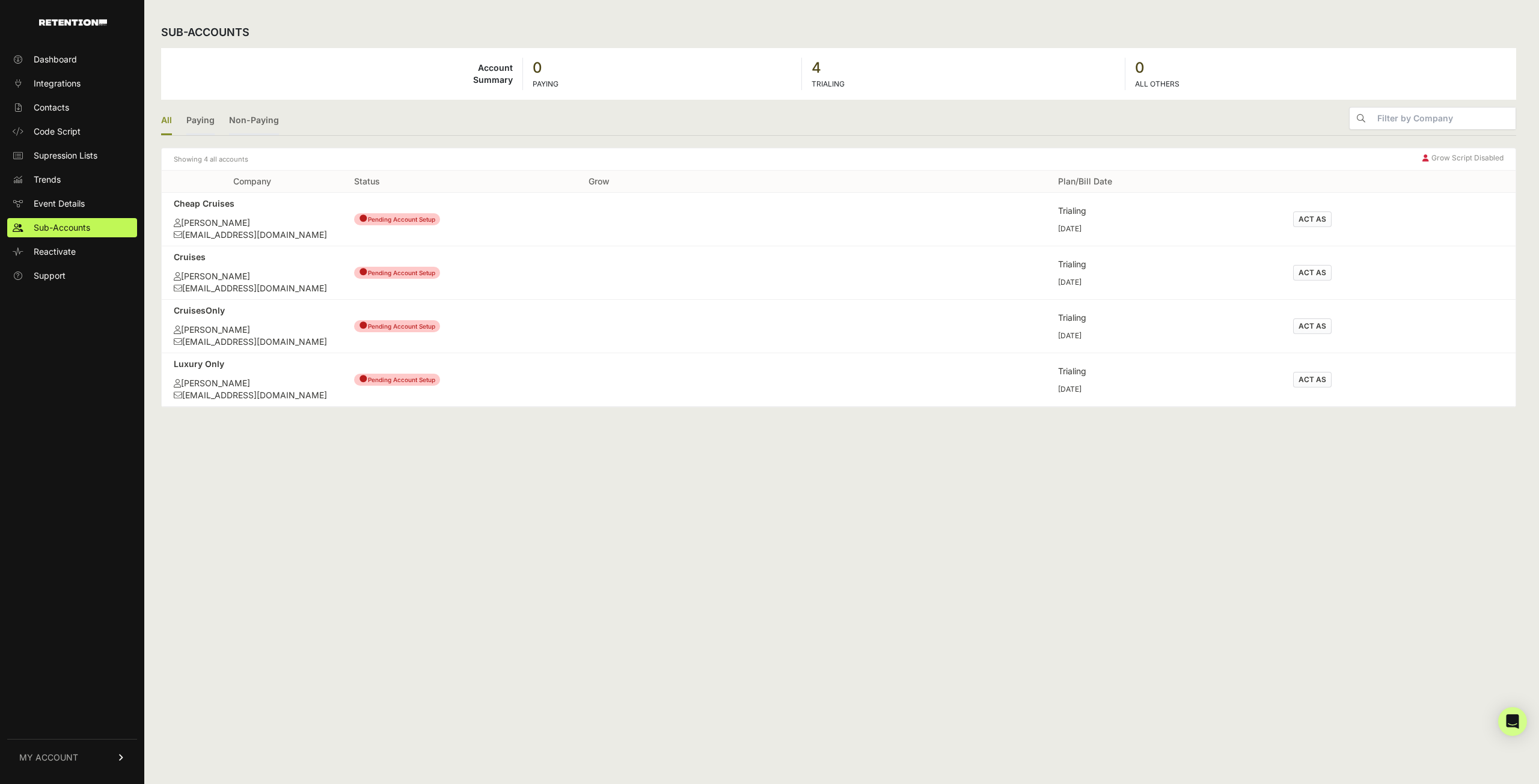
click at [201, 203] on div "Cheap Cruises" at bounding box center [252, 204] width 156 height 12
click at [214, 226] on div "[PERSON_NAME]" at bounding box center [252, 223] width 156 height 12
click at [241, 238] on div "[EMAIL_ADDRESS][DOMAIN_NAME]" at bounding box center [252, 235] width 156 height 12
click at [206, 122] on link "Paying" at bounding box center [200, 121] width 28 height 28
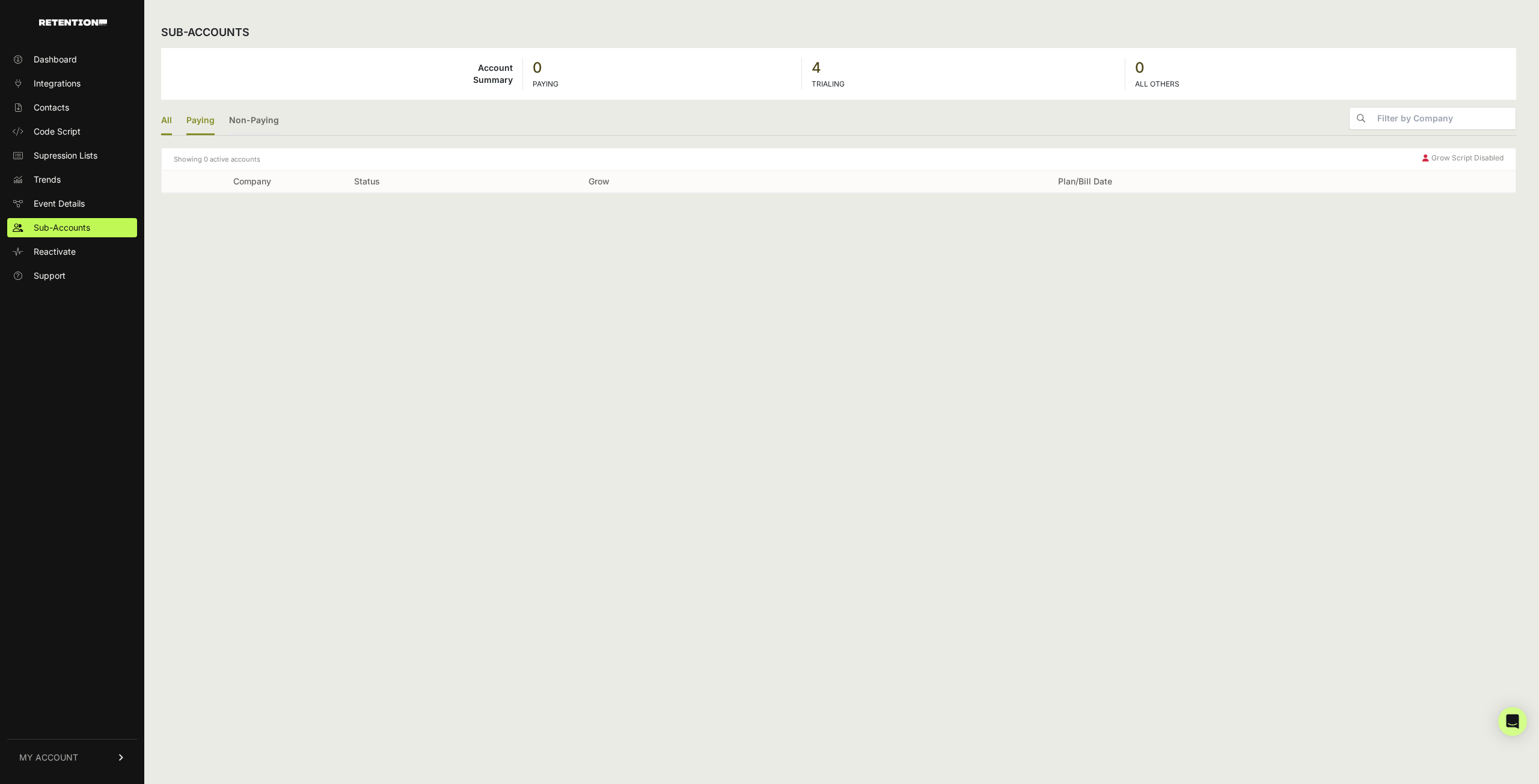
click at [166, 124] on link "All" at bounding box center [166, 121] width 11 height 28
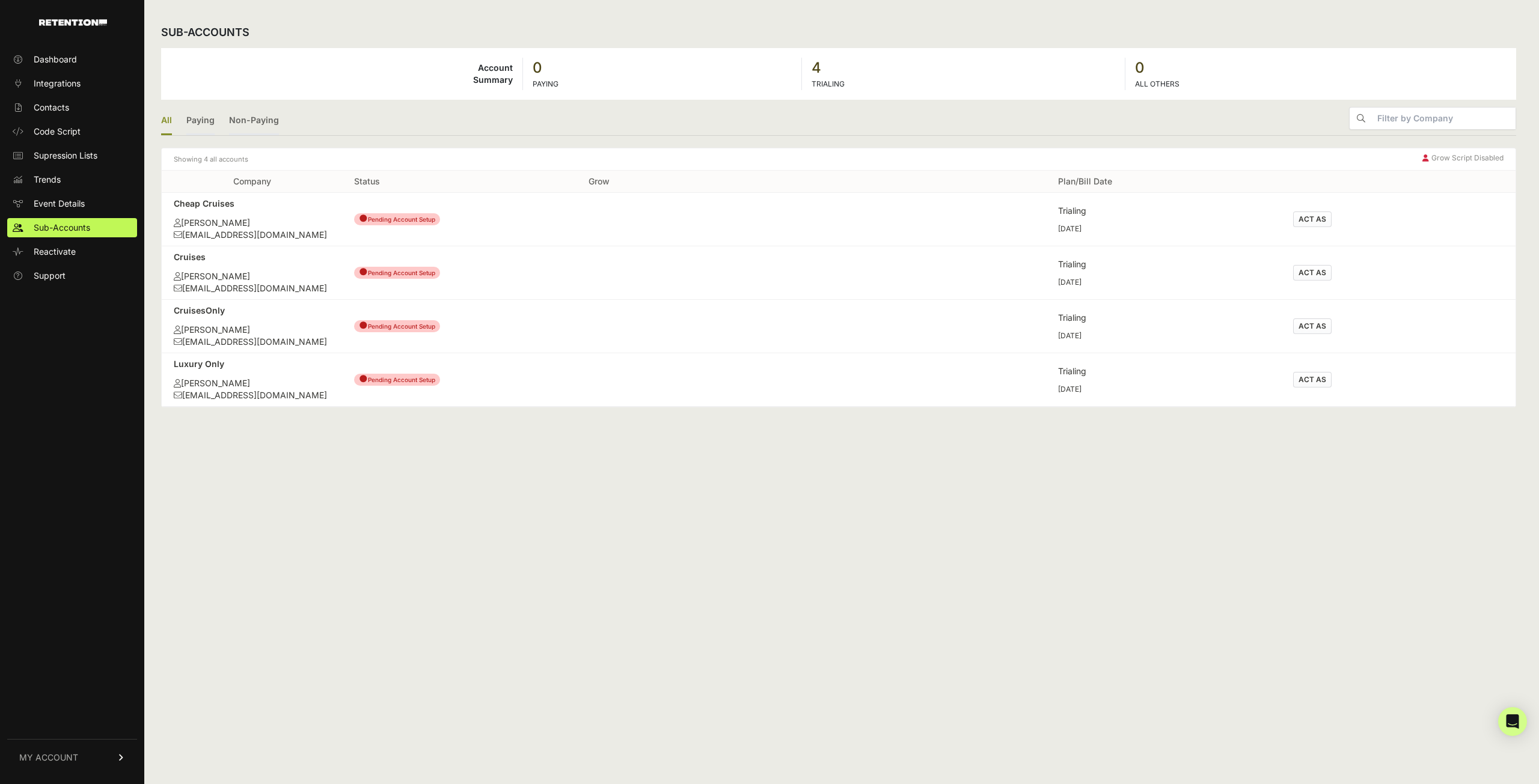
click at [79, 759] on link "MY ACCOUNT" at bounding box center [72, 757] width 130 height 37
click at [72, 643] on span "Account Details" at bounding box center [64, 646] width 62 height 12
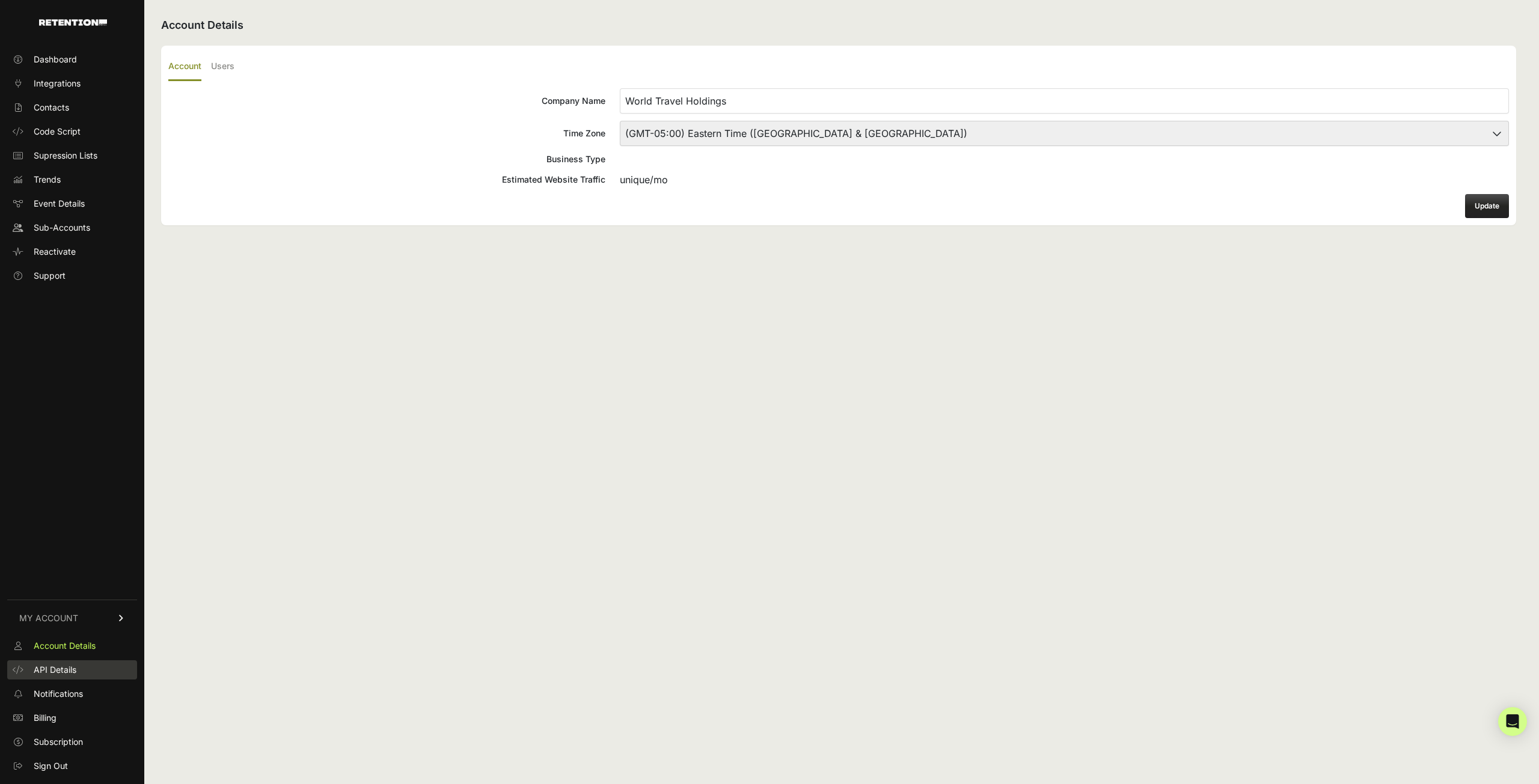
click at [68, 677] on link "API Details" at bounding box center [72, 670] width 130 height 20
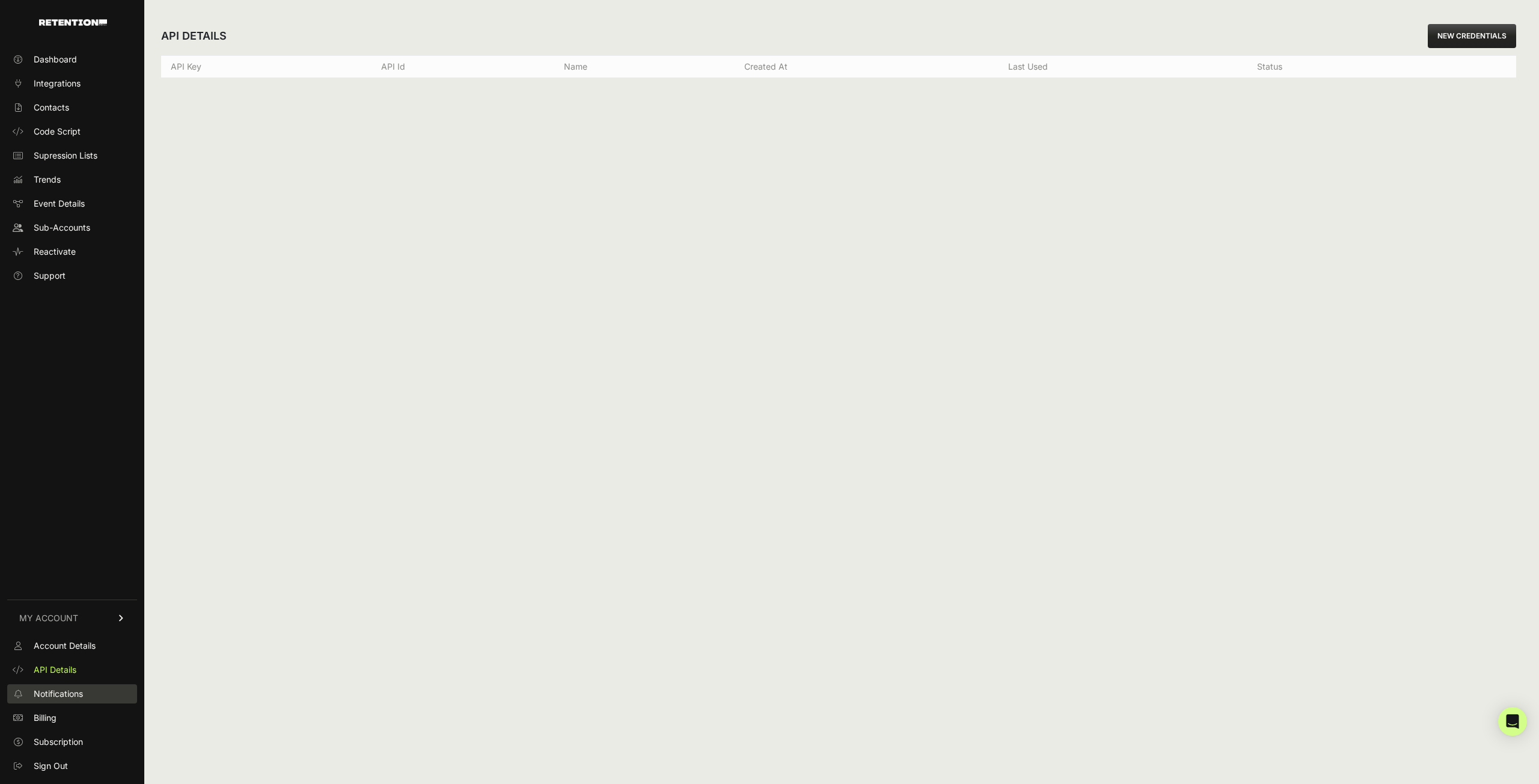
click at [74, 698] on span "Notifications" at bounding box center [58, 694] width 49 height 12
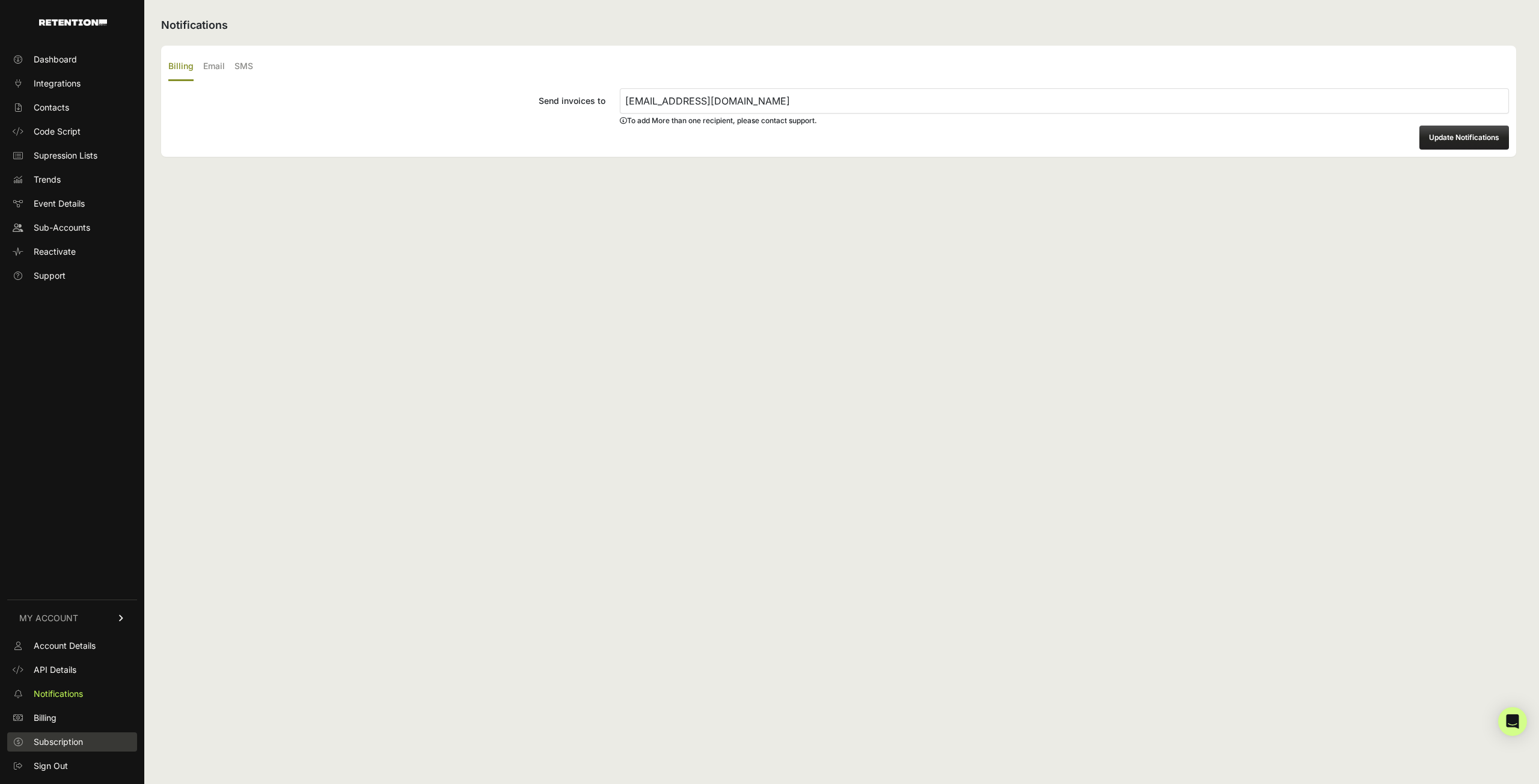
click at [64, 741] on span "Subscription" at bounding box center [58, 742] width 49 height 12
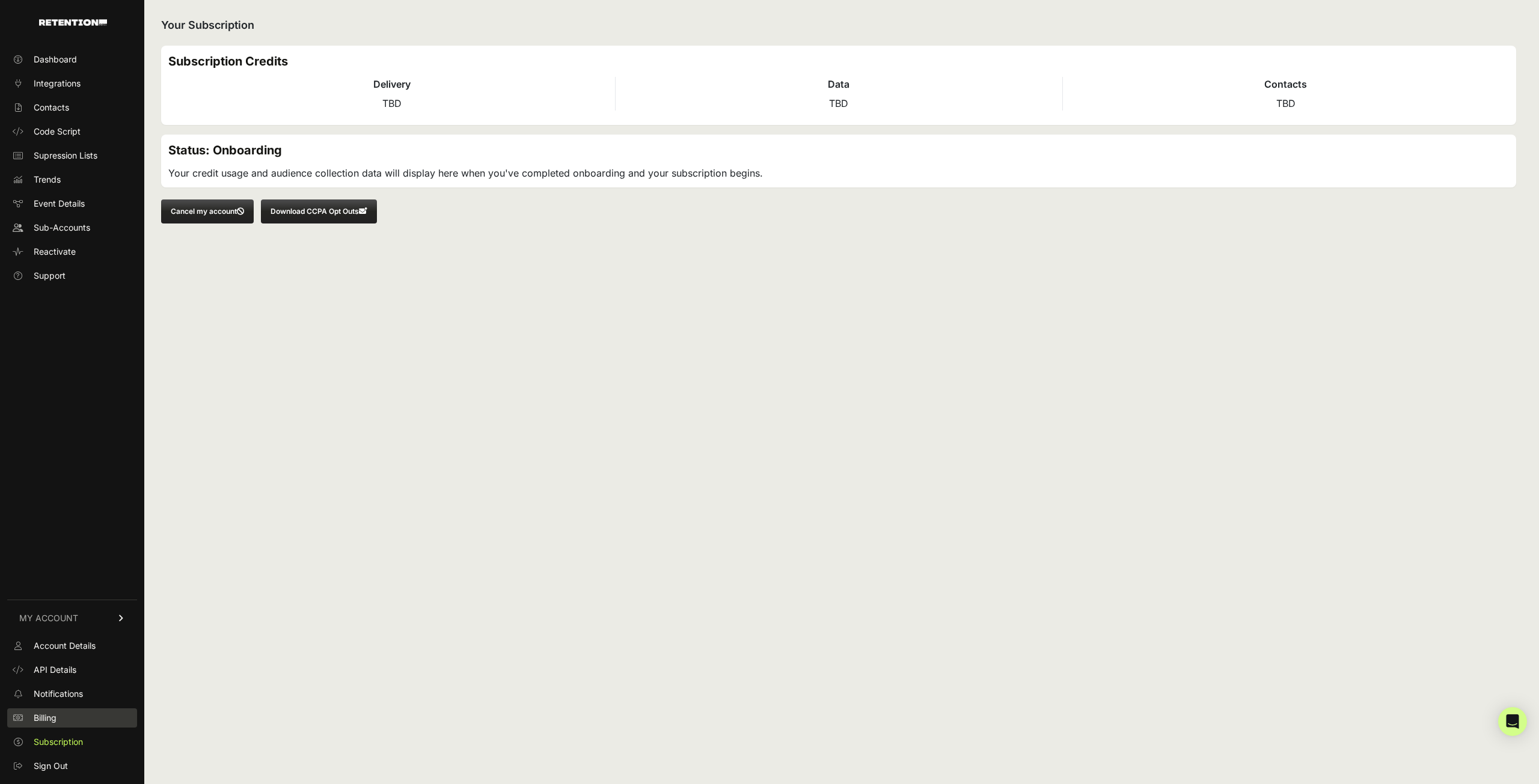
click at [67, 719] on link "Billing" at bounding box center [72, 718] width 130 height 20
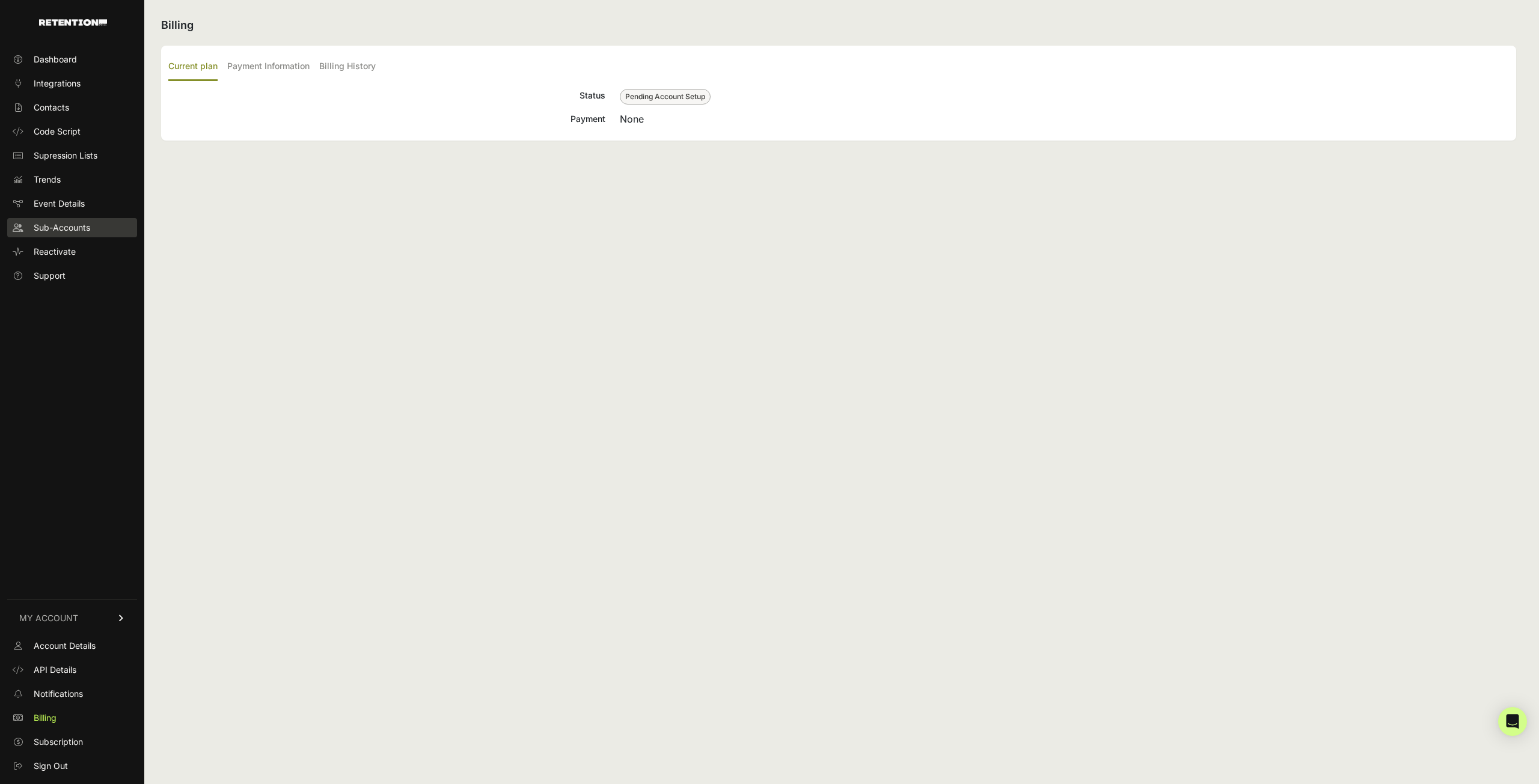
click at [61, 225] on span "Sub-Accounts" at bounding box center [61, 228] width 56 height 12
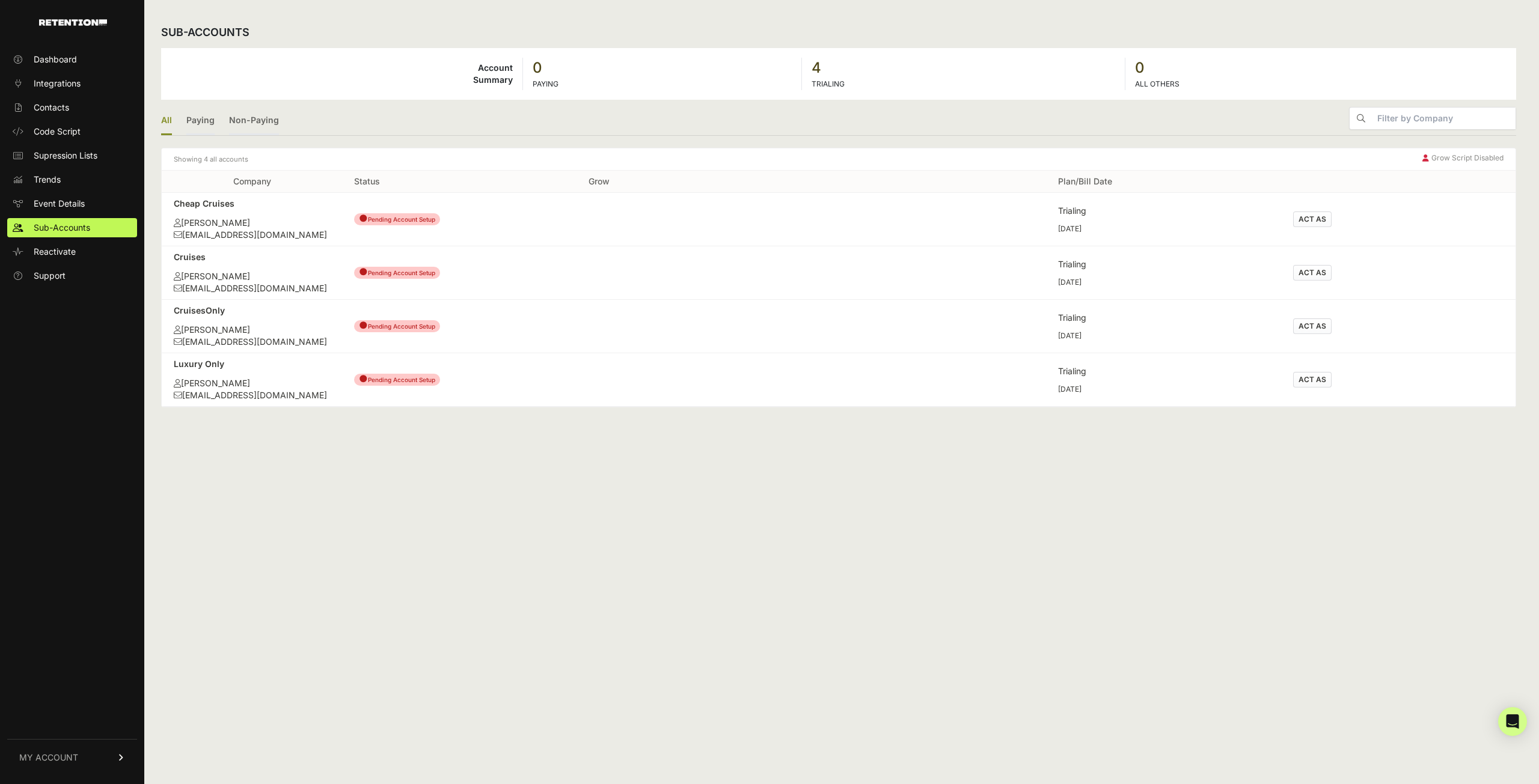
click at [231, 231] on div "[EMAIL_ADDRESS][DOMAIN_NAME]" at bounding box center [252, 235] width 156 height 12
click at [221, 198] on div "Cheap Cruises" at bounding box center [252, 204] width 156 height 12
click at [229, 222] on div "[PERSON_NAME]" at bounding box center [252, 223] width 156 height 12
click at [1299, 217] on button "ACT AS" at bounding box center [1312, 219] width 38 height 15
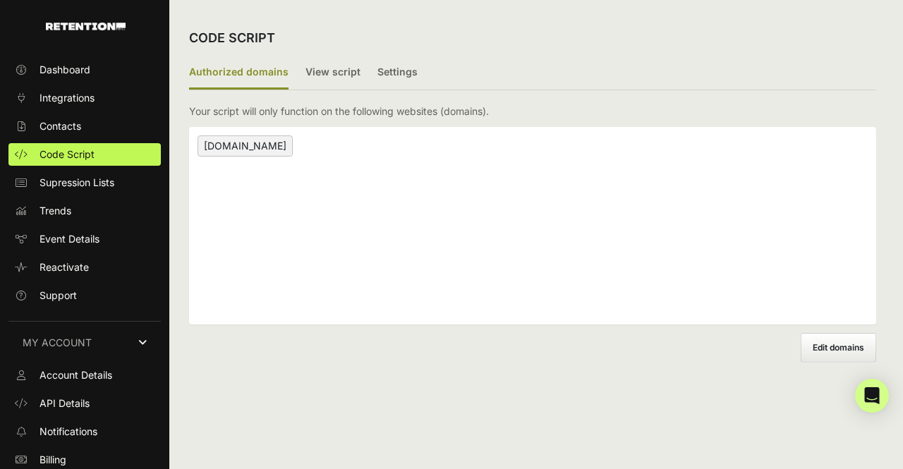
scroll to position [59, 0]
